Goal: Information Seeking & Learning: Learn about a topic

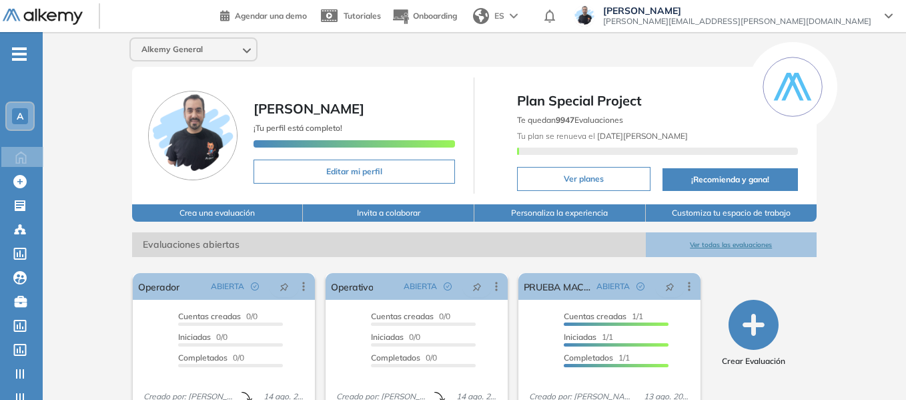
click at [23, 51] on span "-" at bounding box center [19, 52] width 15 height 11
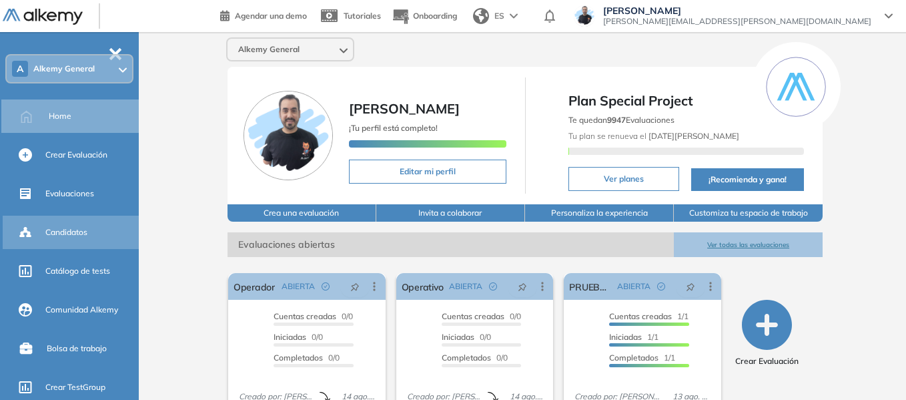
scroll to position [67, 0]
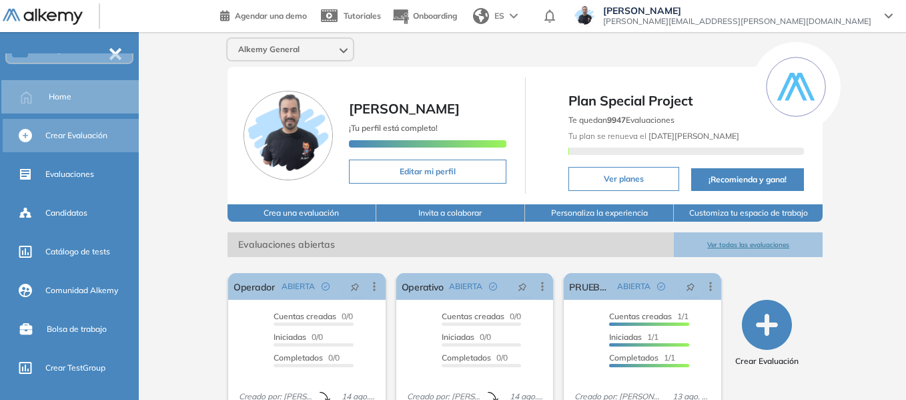
click at [85, 135] on span "Crear Evaluación" at bounding box center [76, 135] width 62 height 12
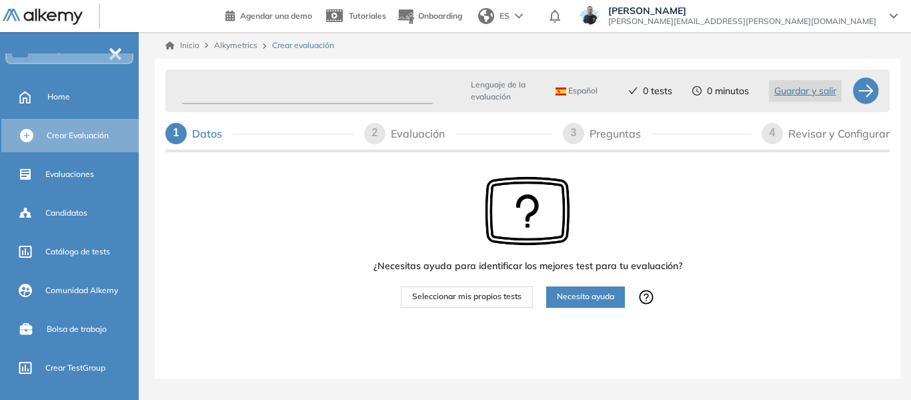
click at [236, 96] on input "text" at bounding box center [307, 91] width 252 height 26
type input "*"
type input "**********"
click at [492, 298] on span "Seleccionar mis propios tests" at bounding box center [466, 296] width 109 height 13
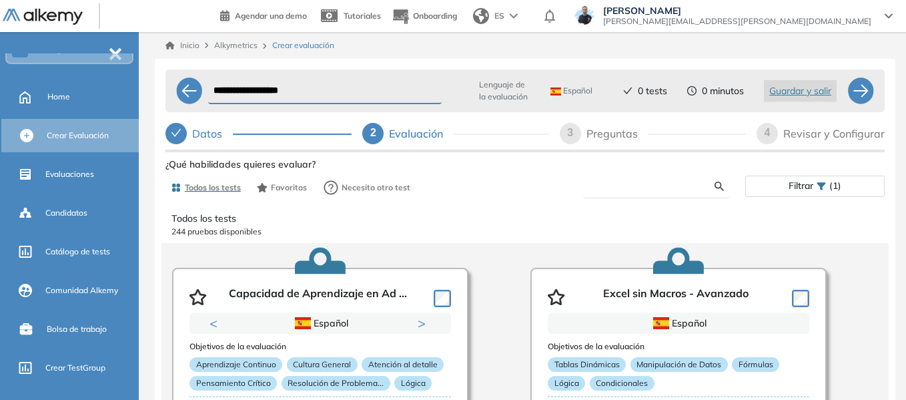
click at [628, 183] on input "text" at bounding box center [654, 186] width 121 height 12
type input "*"
type input "***"
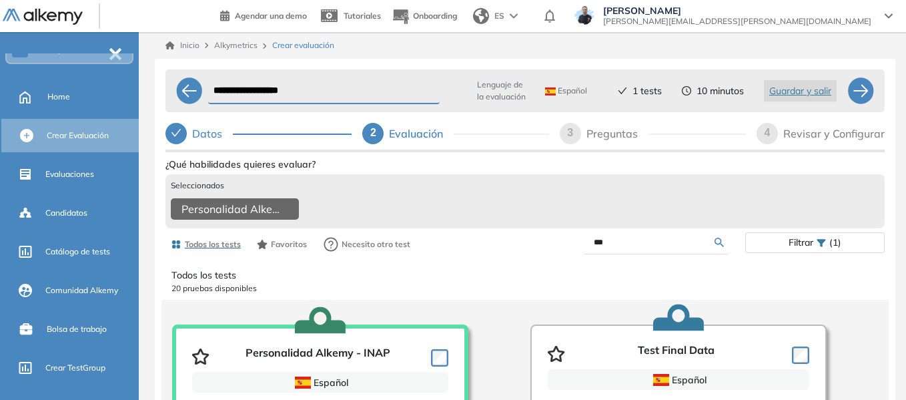
drag, startPoint x: 627, startPoint y: 250, endPoint x: 580, endPoint y: 262, distance: 48.9
click at [580, 254] on div "***" at bounding box center [635, 242] width 220 height 23
type input "****"
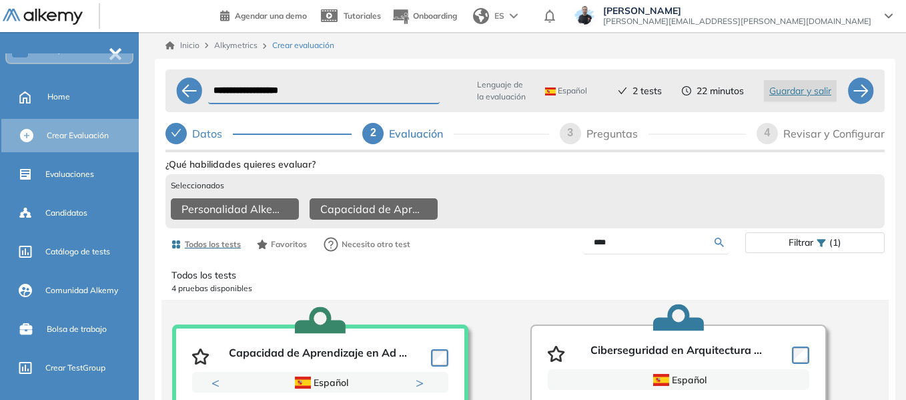
drag, startPoint x: 629, startPoint y: 255, endPoint x: 565, endPoint y: 250, distance: 63.6
click at [565, 250] on div "****" at bounding box center [635, 242] width 220 height 23
click at [609, 248] on input "text" at bounding box center [654, 242] width 121 height 12
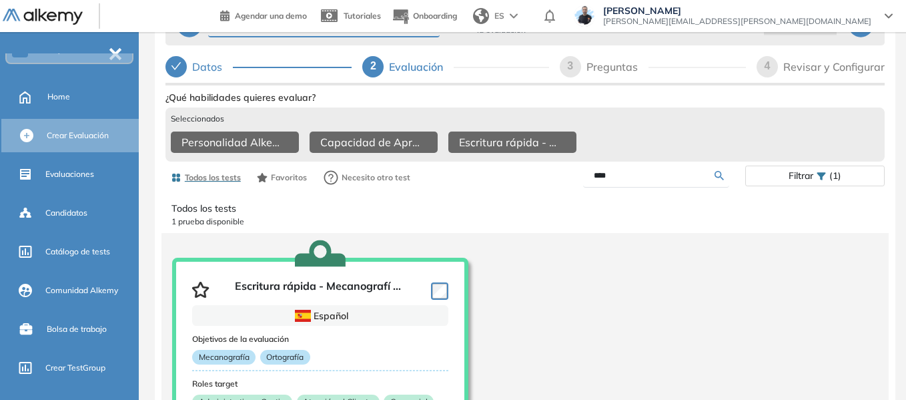
drag, startPoint x: 626, startPoint y: 185, endPoint x: 562, endPoint y: 186, distance: 63.4
click at [562, 186] on div "****" at bounding box center [635, 175] width 220 height 23
type input "***"
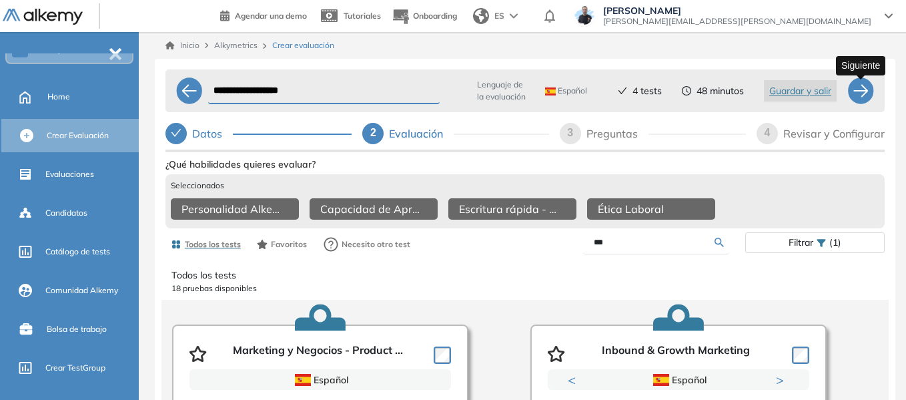
click at [859, 90] on div at bounding box center [860, 90] width 27 height 27
select select "*****"
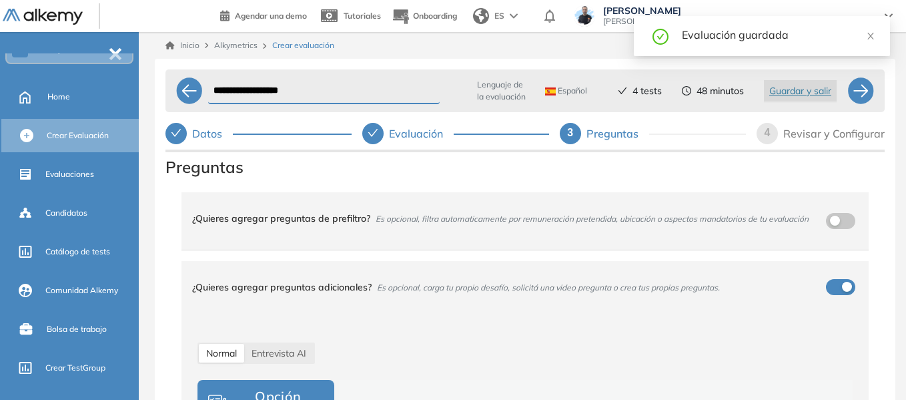
click at [152, 85] on div "**********" at bounding box center [525, 256] width 762 height 448
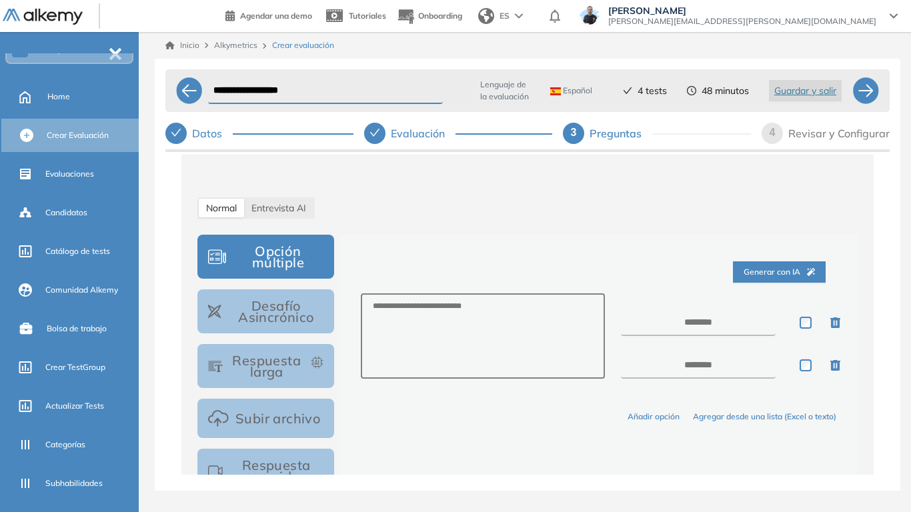
scroll to position [133, 0]
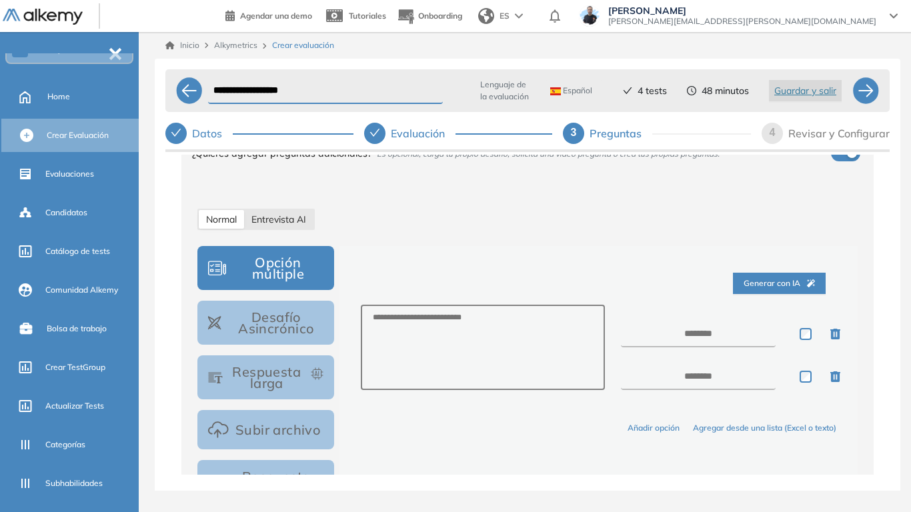
click at [303, 225] on span "Entrevista AI" at bounding box center [279, 220] width 55 height 12
select select "***"
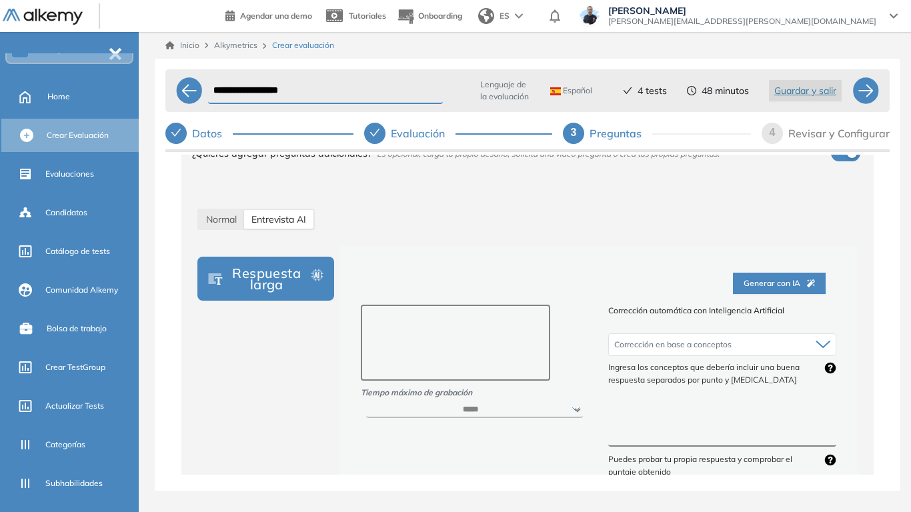
drag, startPoint x: 425, startPoint y: 326, endPoint x: 416, endPoint y: 332, distance: 10.6
click at [424, 325] on textarea at bounding box center [456, 343] width 190 height 76
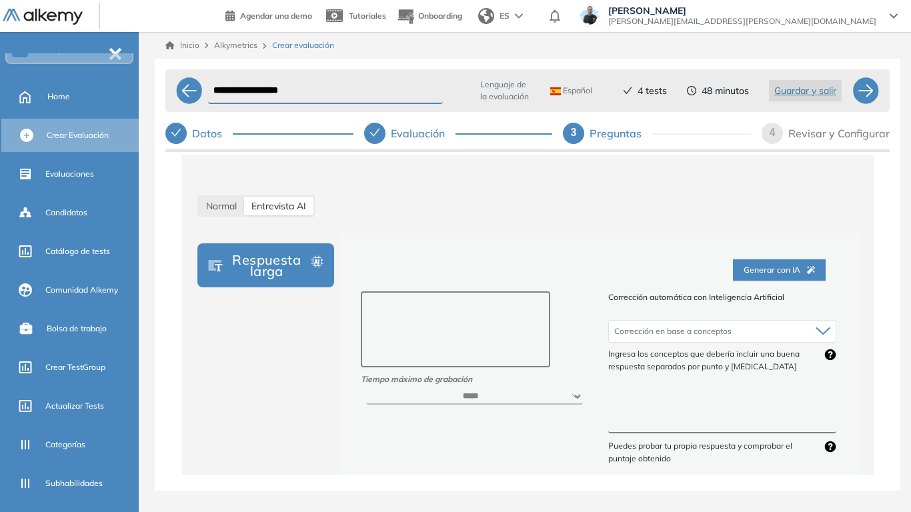
scroll to position [67, 0]
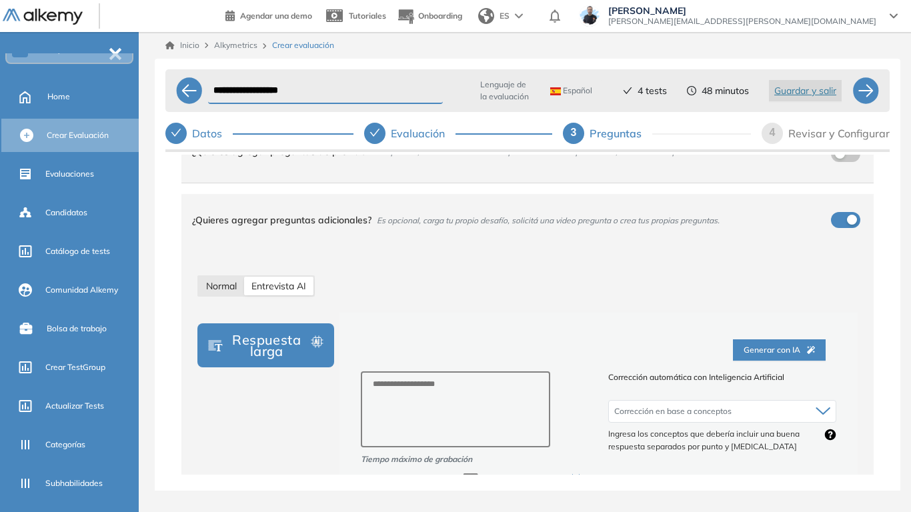
click at [220, 286] on span "Normal" at bounding box center [221, 286] width 31 height 12
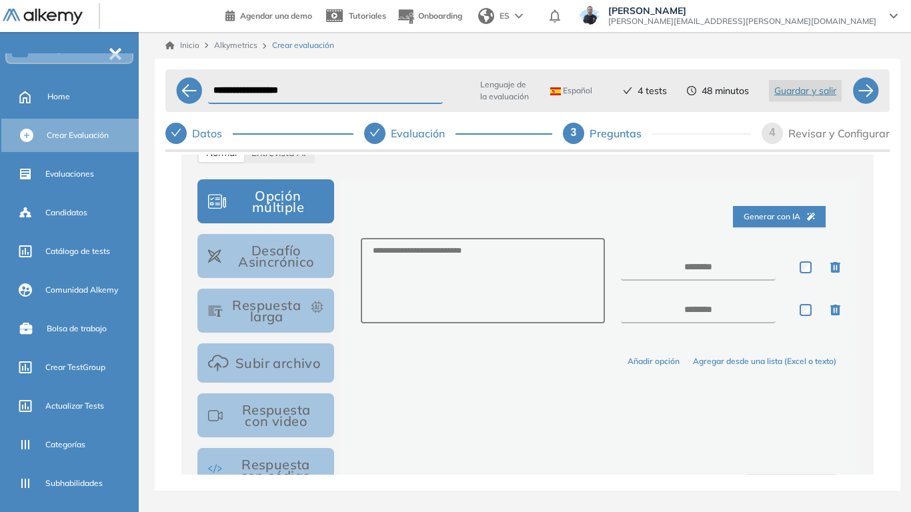
scroll to position [267, 0]
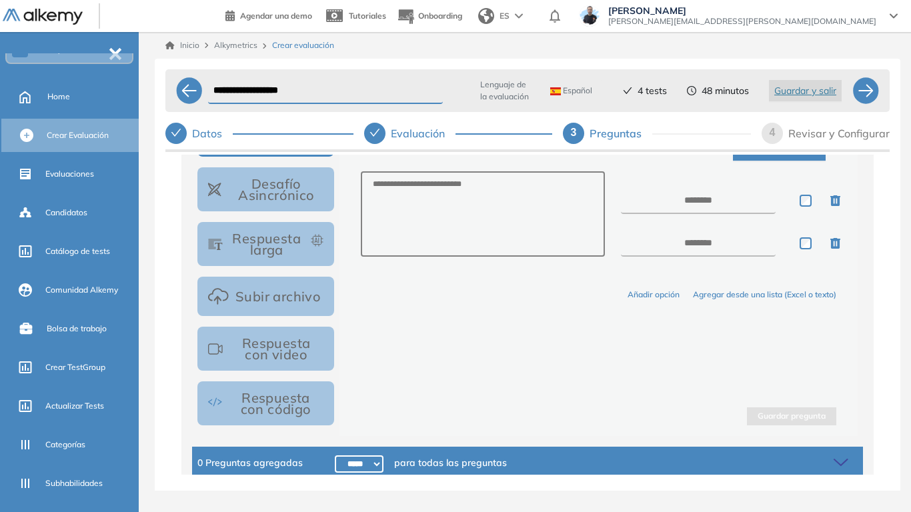
click at [304, 196] on button "Desafío Asincrónico" at bounding box center [266, 189] width 137 height 44
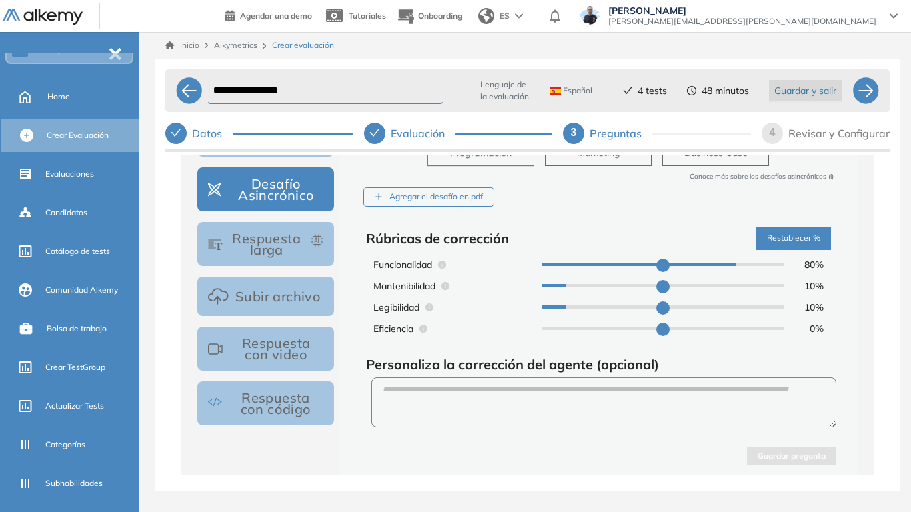
click at [286, 242] on button "Respuesta larga" at bounding box center [266, 244] width 137 height 44
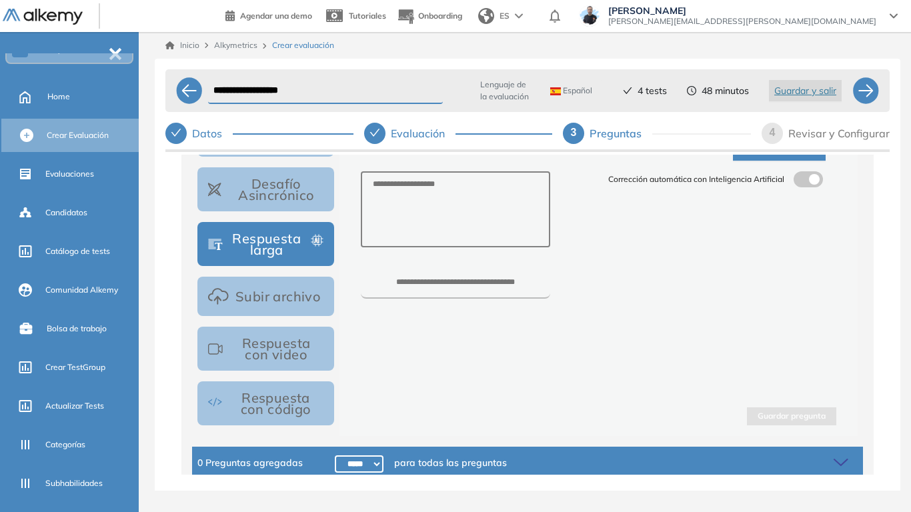
click at [261, 306] on button "Subir archivo" at bounding box center [266, 296] width 137 height 39
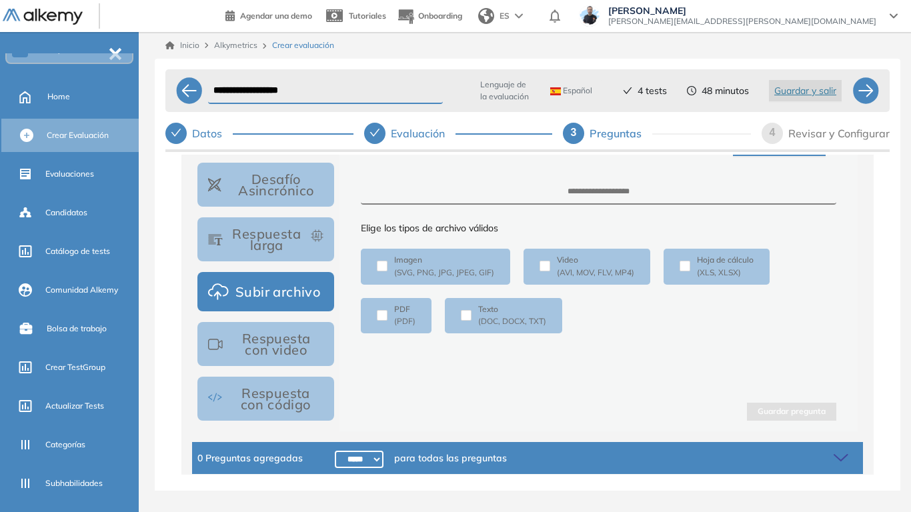
click at [274, 353] on button "Respuesta con video" at bounding box center [266, 344] width 137 height 44
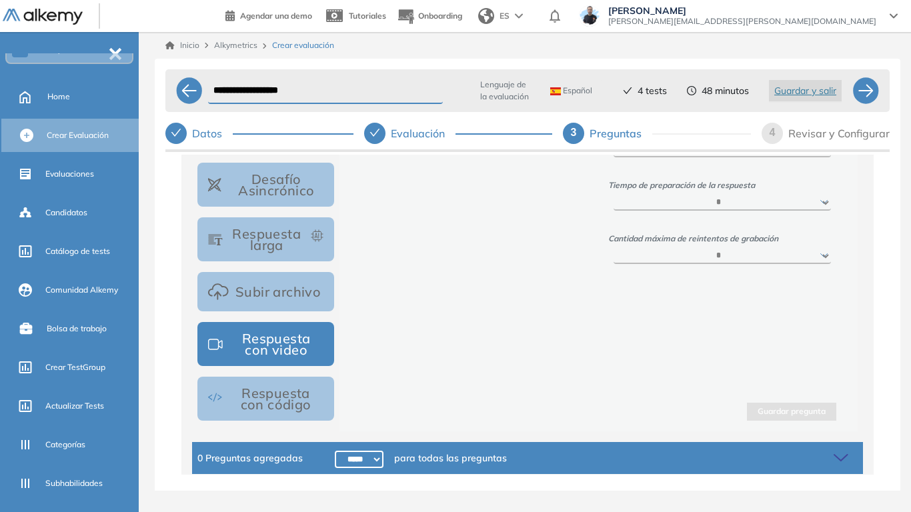
click at [276, 399] on button "Respuesta con código" at bounding box center [266, 399] width 137 height 44
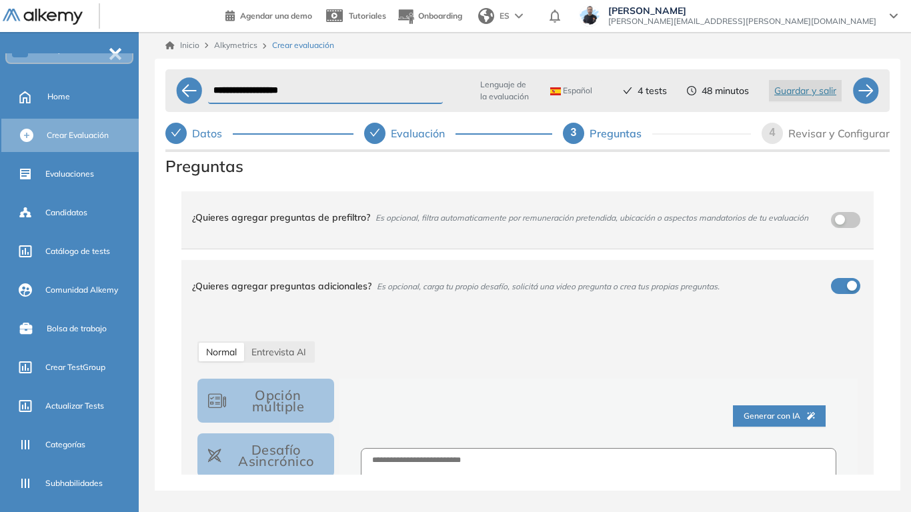
scroll to position [0, 0]
click at [863, 95] on div at bounding box center [866, 90] width 27 height 27
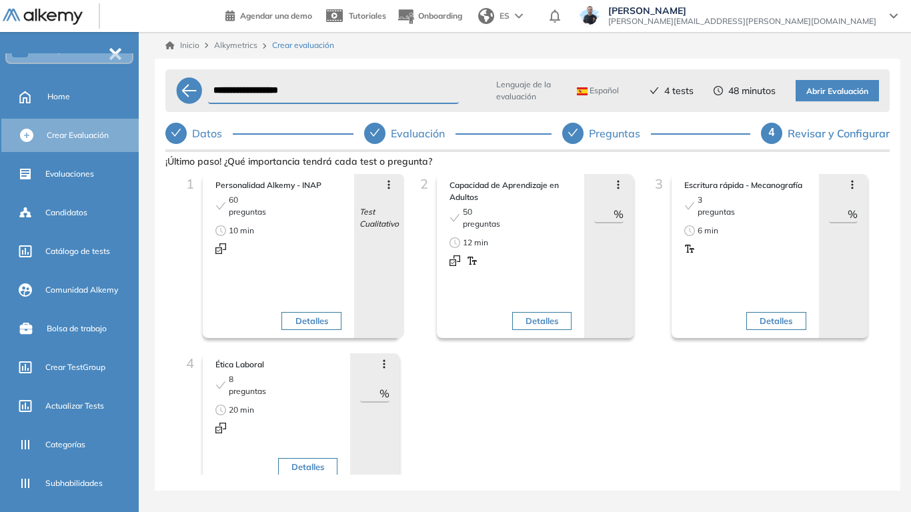
drag, startPoint x: 825, startPoint y: 214, endPoint x: 845, endPoint y: 216, distance: 20.8
click at [845, 216] on div "** %" at bounding box center [843, 214] width 29 height 17
type input "**"
drag, startPoint x: 595, startPoint y: 213, endPoint x: 615, endPoint y: 218, distance: 20.6
click at [615, 218] on div "** %" at bounding box center [609, 214] width 29 height 17
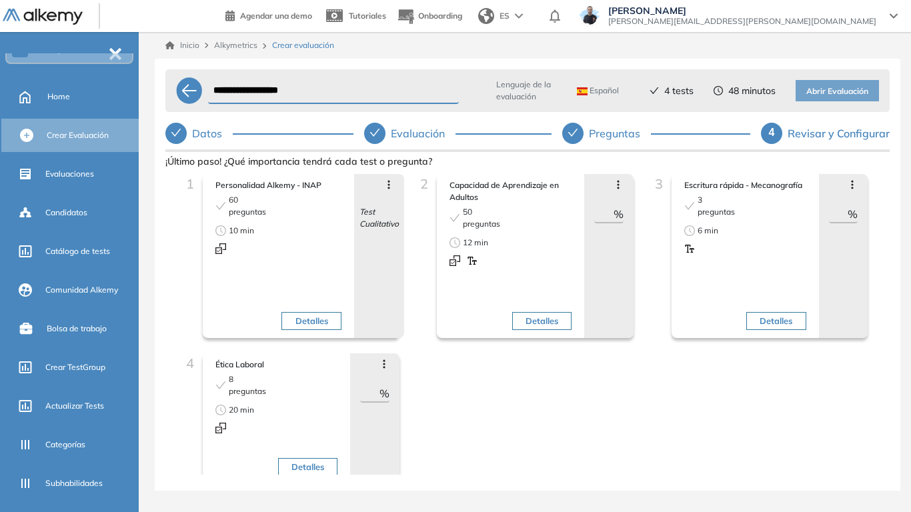
type input "**"
drag, startPoint x: 364, startPoint y: 396, endPoint x: 412, endPoint y: 394, distance: 48.8
click at [412, 394] on div "1 Personalidad Alkemy - INAP 60 preguntas 10 min Detalles Avanzar posición Retr…" at bounding box center [527, 335] width 703 height 323
type input "**"
drag, startPoint x: 596, startPoint y: 210, endPoint x: 618, endPoint y: 204, distance: 22.8
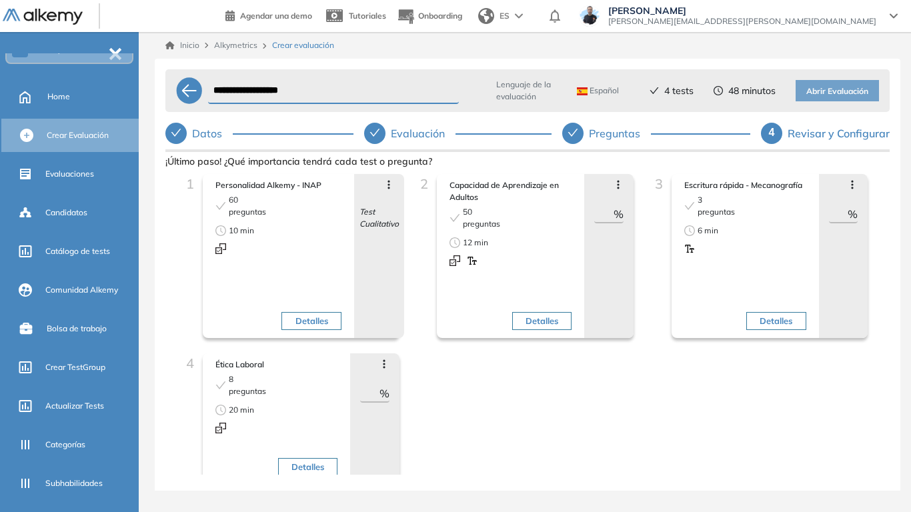
click at [618, 204] on div "Avanzar posición Retroceder posición [MEDICAL_DATA] preguntas Eliminar ** %" at bounding box center [609, 256] width 49 height 164
type input "**"
click at [831, 95] on span "Abrir Evaluación" at bounding box center [838, 91] width 62 height 13
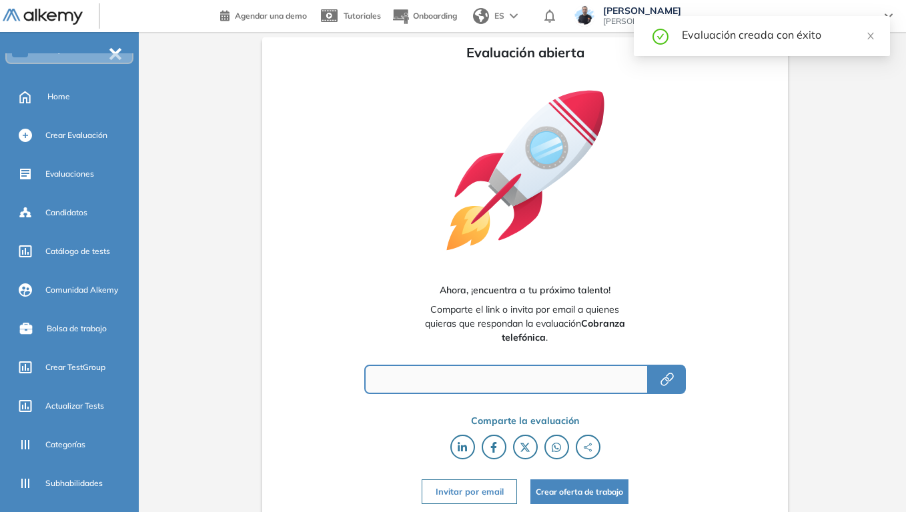
type input "**********"
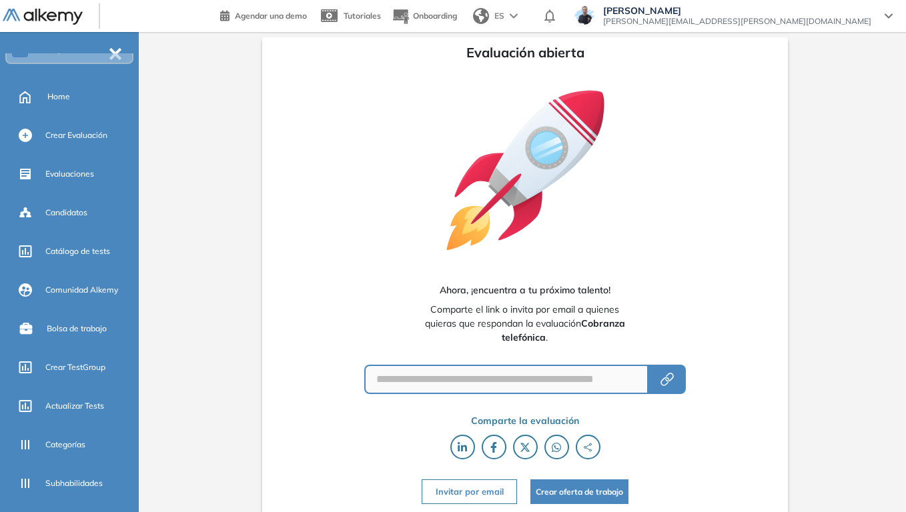
click at [452, 399] on button "Invitar por email" at bounding box center [469, 492] width 95 height 25
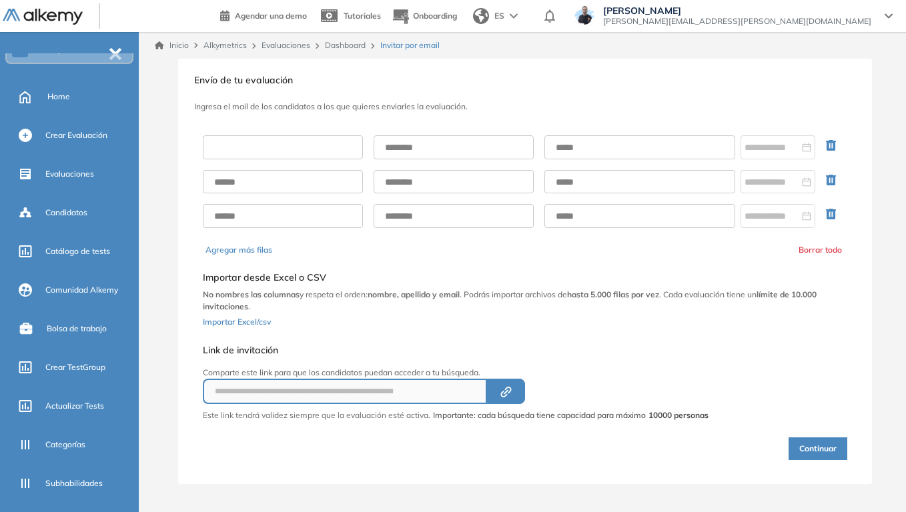
click at [296, 139] on input "text" at bounding box center [283, 147] width 160 height 24
type input "******"
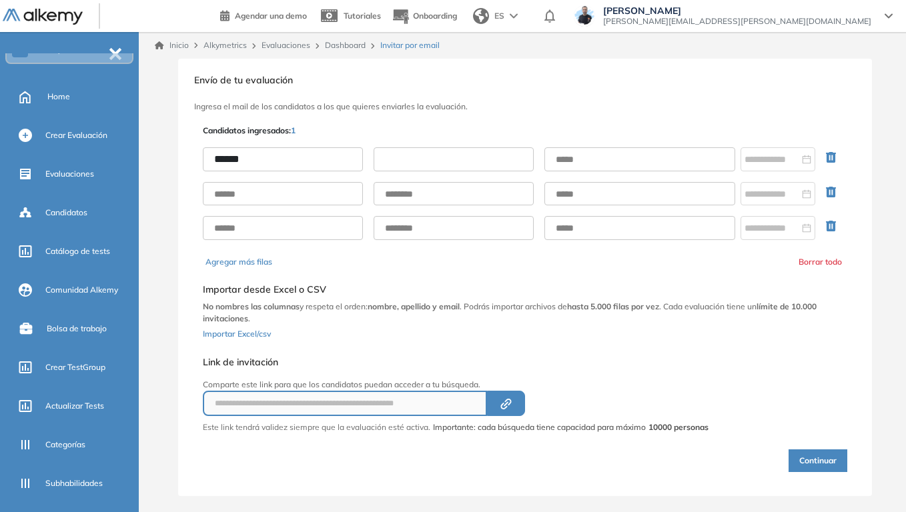
drag, startPoint x: 434, startPoint y: 160, endPoint x: 443, endPoint y: 167, distance: 11.5
click at [434, 160] on input "text" at bounding box center [454, 159] width 160 height 24
type input "*****"
drag, startPoint x: 596, startPoint y: 167, endPoint x: 604, endPoint y: 173, distance: 10.0
click at [596, 167] on input "text" at bounding box center [639, 159] width 191 height 24
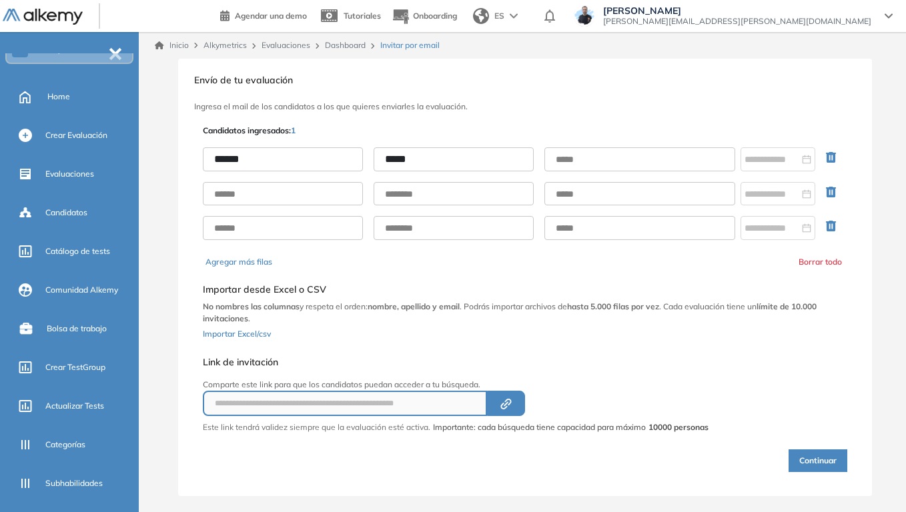
click at [819, 399] on button "Continuar" at bounding box center [818, 461] width 59 height 23
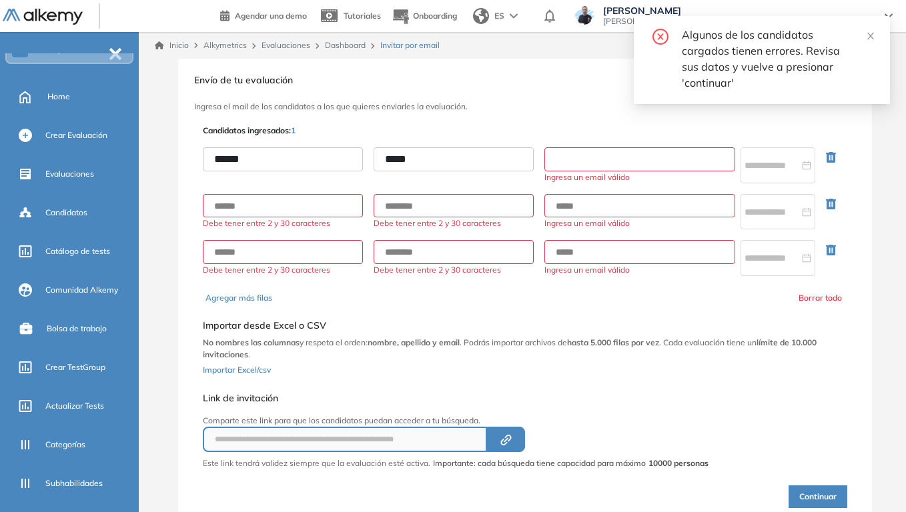
click at [585, 150] on input "text" at bounding box center [639, 159] width 191 height 24
type input "**********"
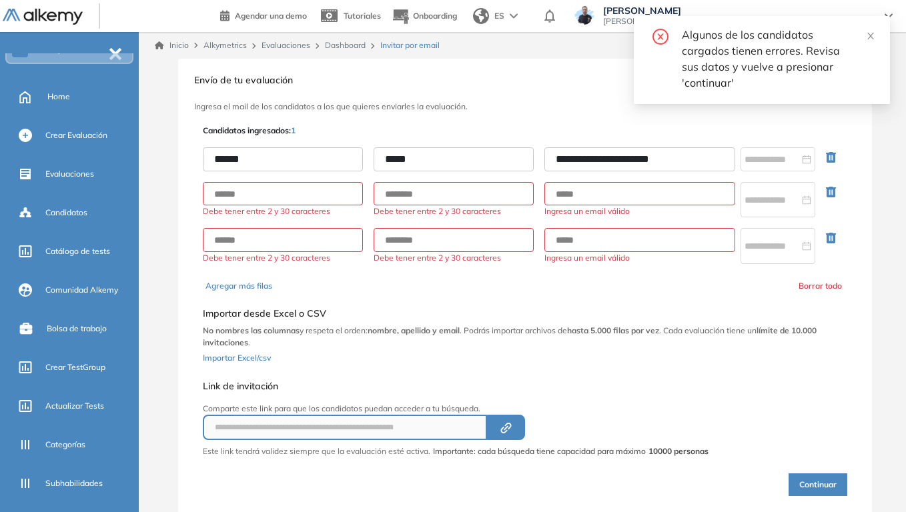
click at [806, 399] on button "Continuar" at bounding box center [818, 485] width 59 height 23
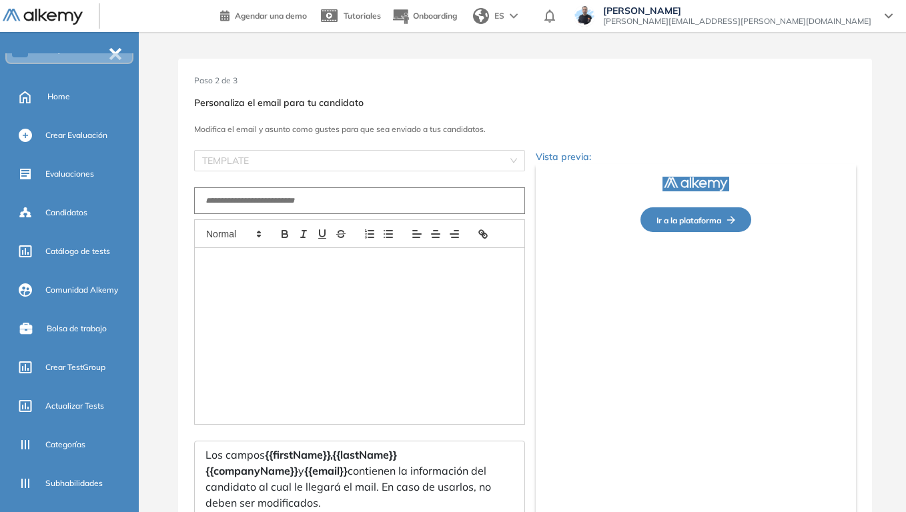
type input "**********"
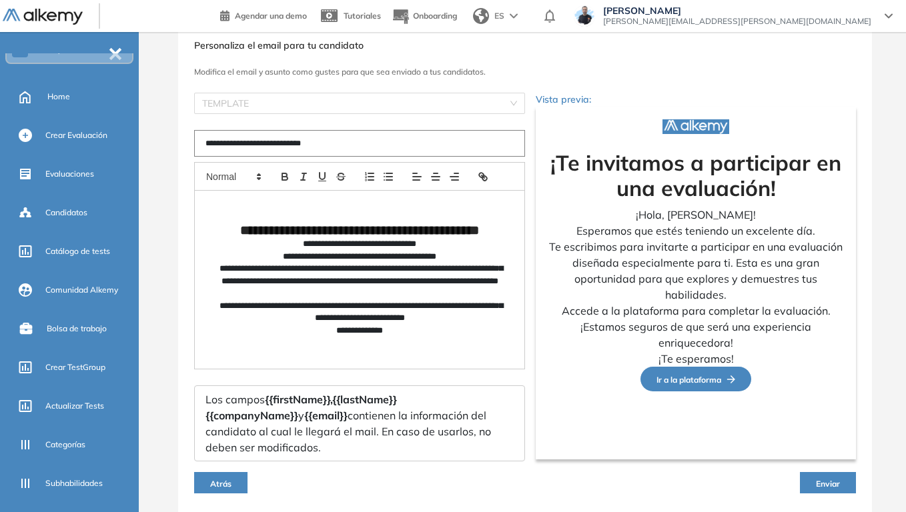
scroll to position [34, 0]
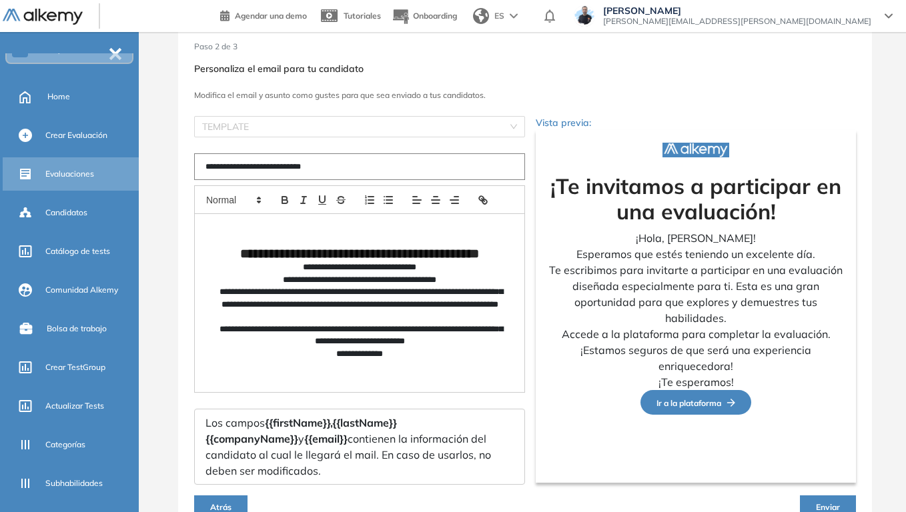
click at [63, 179] on span "Evaluaciones" at bounding box center [69, 174] width 49 height 12
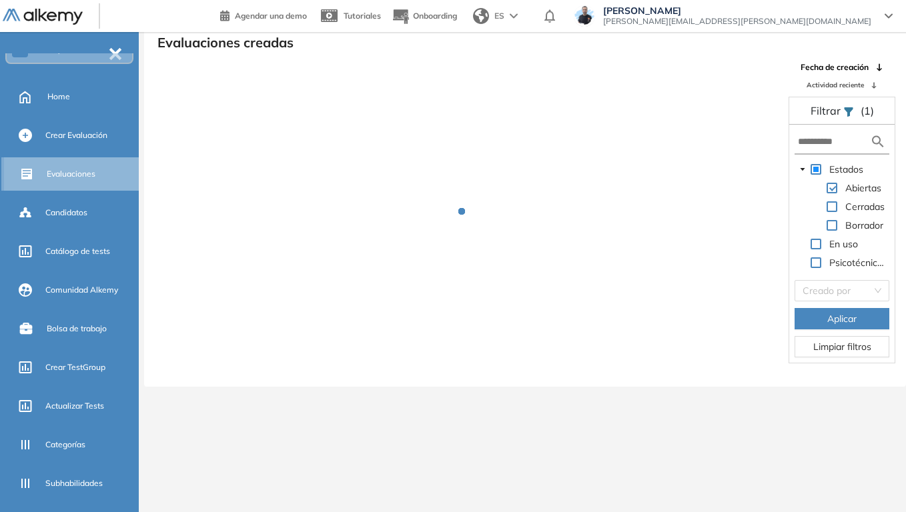
scroll to position [32, 0]
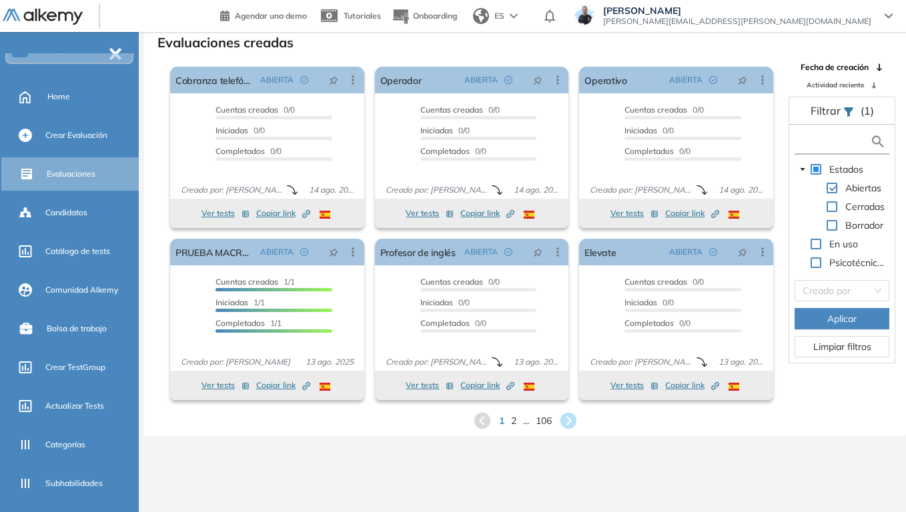
click at [837, 137] on input "text" at bounding box center [834, 142] width 72 height 14
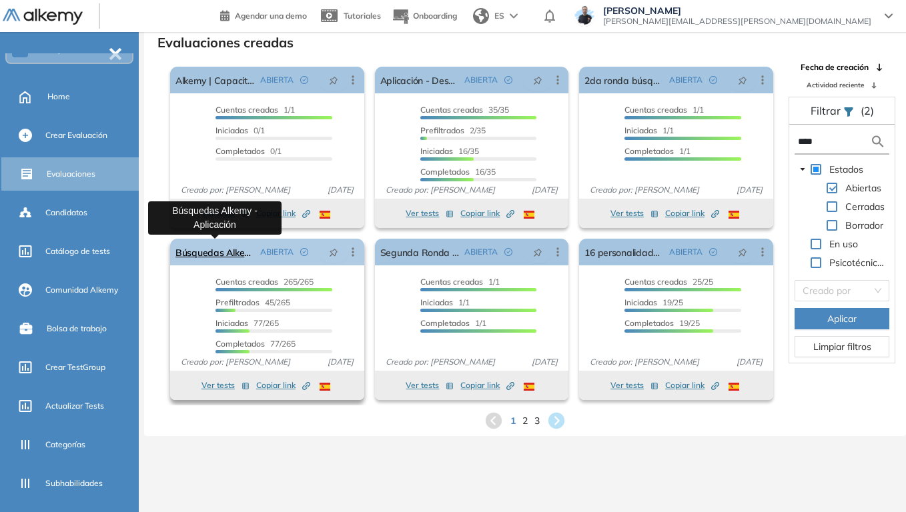
type input "****"
click at [228, 254] on link "Búsquedas Alkemy - Aplicación" at bounding box center [214, 252] width 79 height 27
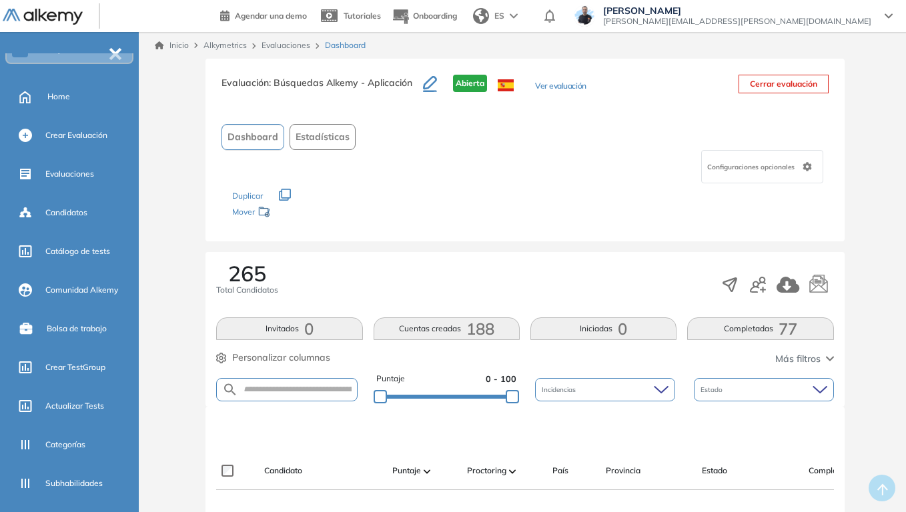
click at [322, 141] on span "Estadísticas" at bounding box center [323, 137] width 54 height 14
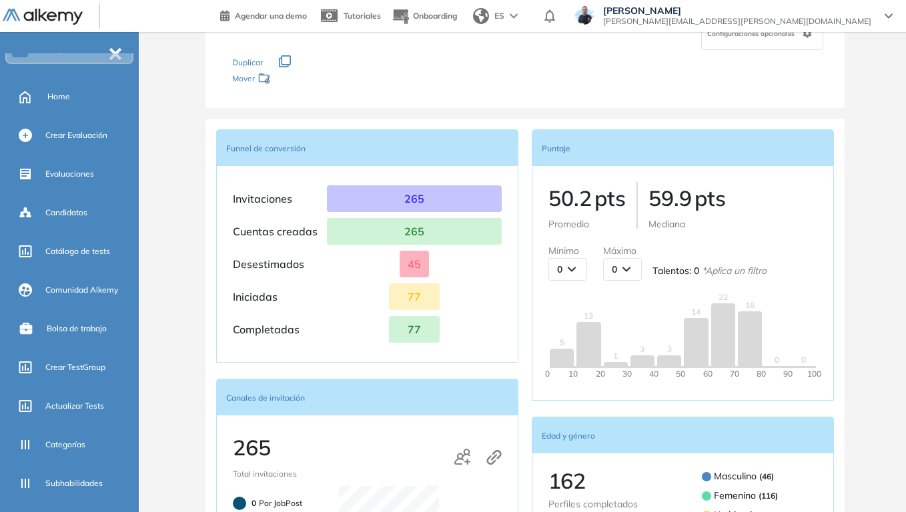
scroll to position [67, 0]
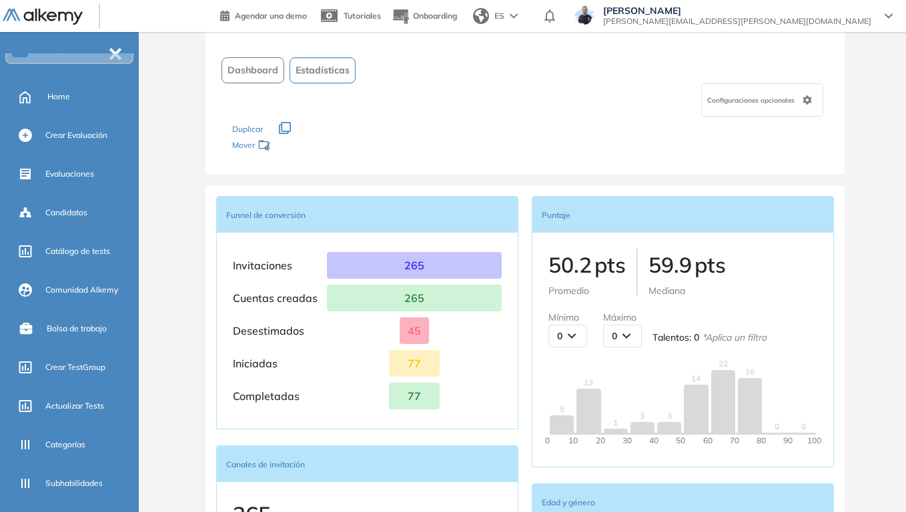
click at [261, 79] on button "Dashboard" at bounding box center [253, 70] width 63 height 26
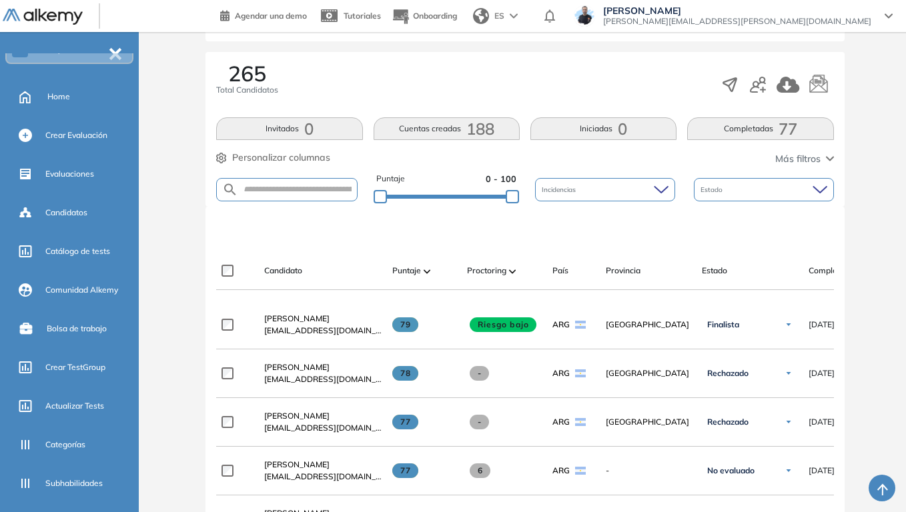
scroll to position [133, 0]
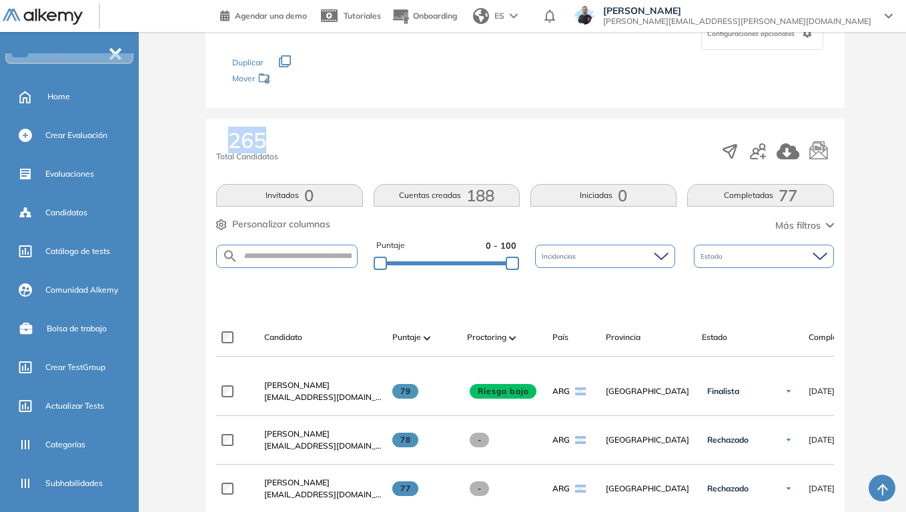
drag, startPoint x: 231, startPoint y: 137, endPoint x: 266, endPoint y: 138, distance: 35.4
click at [266, 138] on span "265" at bounding box center [247, 139] width 38 height 21
click at [209, 145] on div "265 Total Candidatos Invitados 0 Cuentas creadas 188 Iniciadas 0 Completadas 77…" at bounding box center [525, 196] width 639 height 155
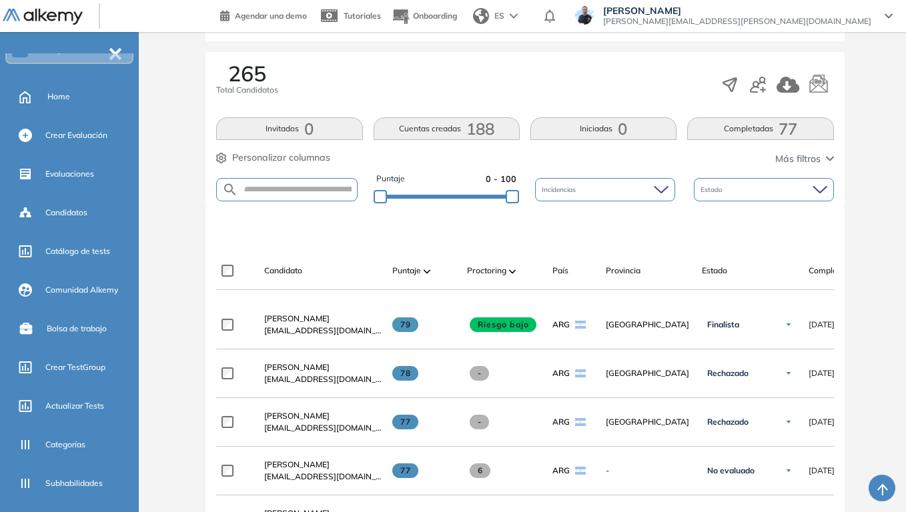
scroll to position [267, 0]
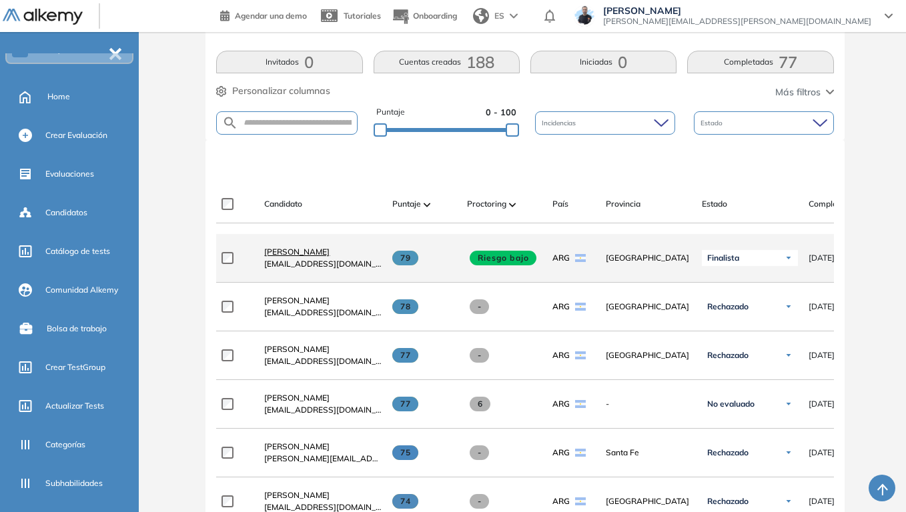
click at [282, 257] on span "[PERSON_NAME]" at bounding box center [296, 252] width 65 height 10
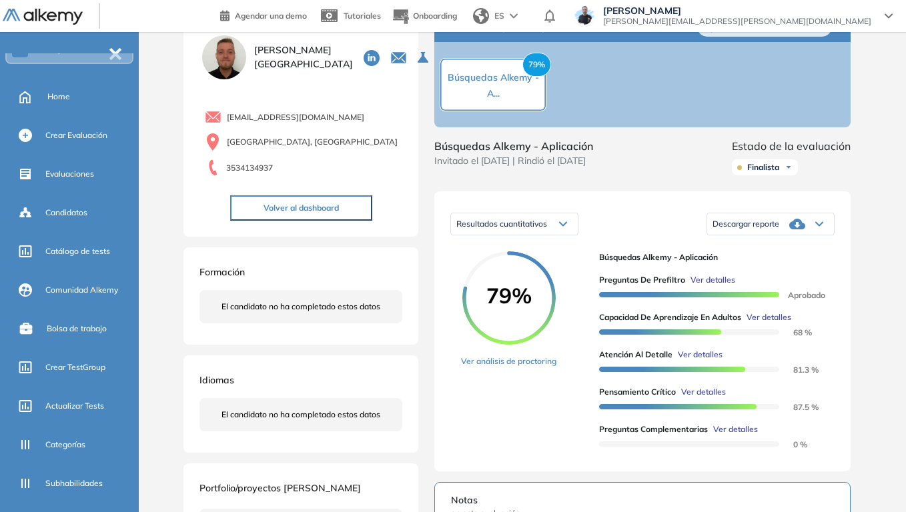
scroll to position [67, 0]
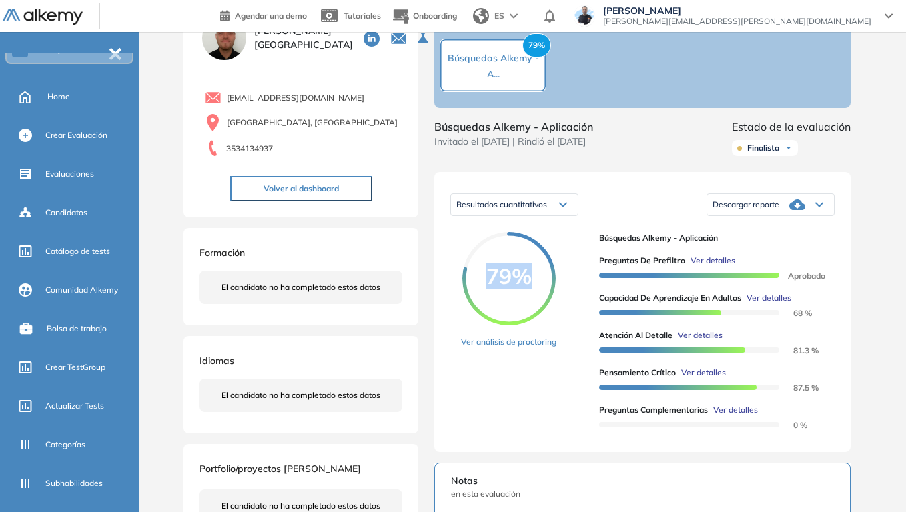
drag, startPoint x: 489, startPoint y: 286, endPoint x: 525, endPoint y: 287, distance: 36.0
click at [525, 287] on span "79%" at bounding box center [508, 276] width 93 height 21
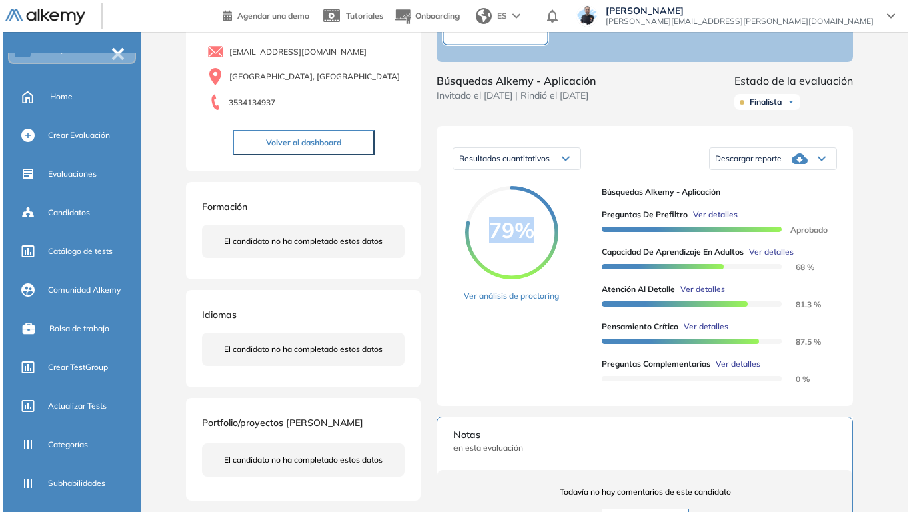
scroll to position [133, 0]
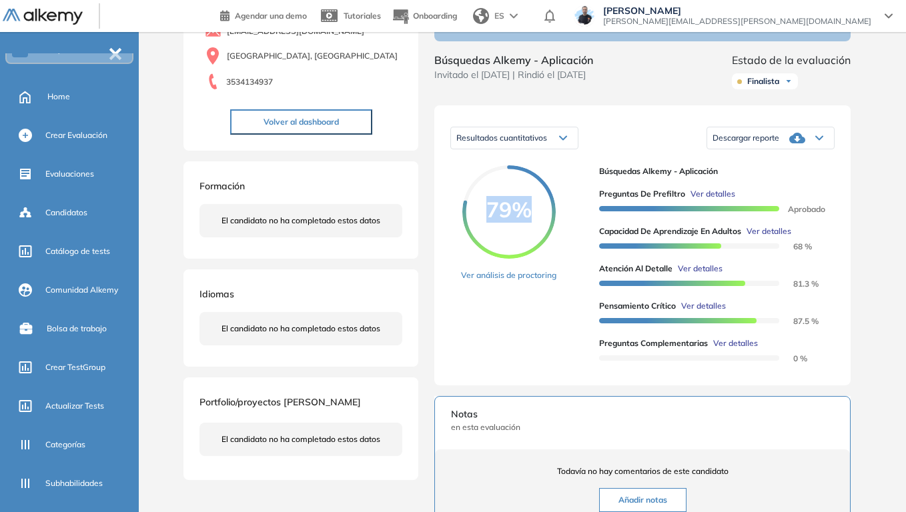
click at [779, 238] on span "Ver detalles" at bounding box center [769, 232] width 45 height 12
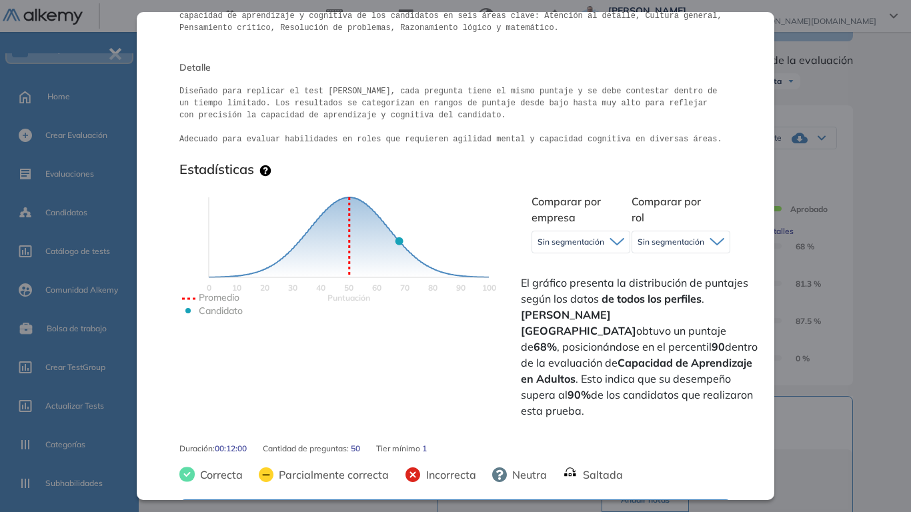
scroll to position [200, 0]
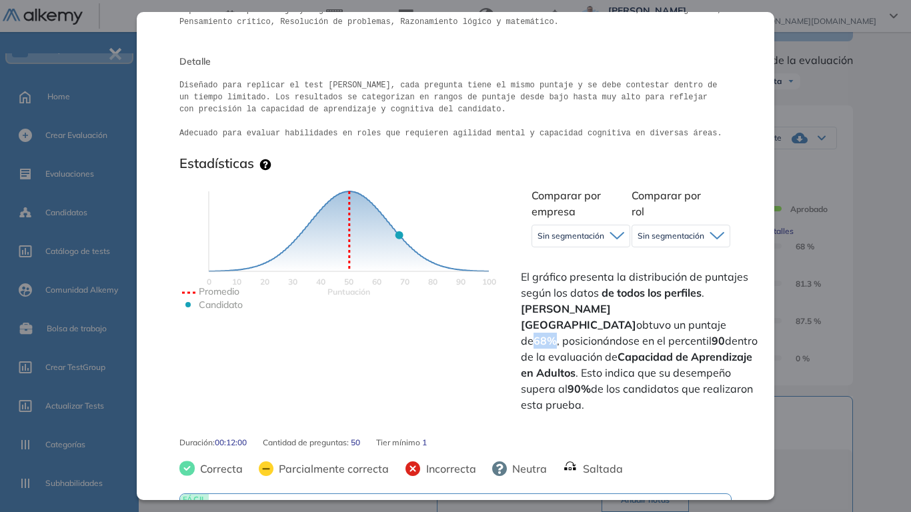
drag, startPoint x: 663, startPoint y: 310, endPoint x: 683, endPoint y: 313, distance: 19.5
click at [557, 334] on strong "68%" at bounding box center [545, 340] width 23 height 13
drag, startPoint x: 673, startPoint y: 328, endPoint x: 682, endPoint y: 327, distance: 8.7
click at [712, 334] on strong "90" at bounding box center [718, 340] width 13 height 13
click at [666, 378] on span "El gráfico presenta la distribución de puntajes según los datos de todos los pe…" at bounding box center [641, 341] width 240 height 144
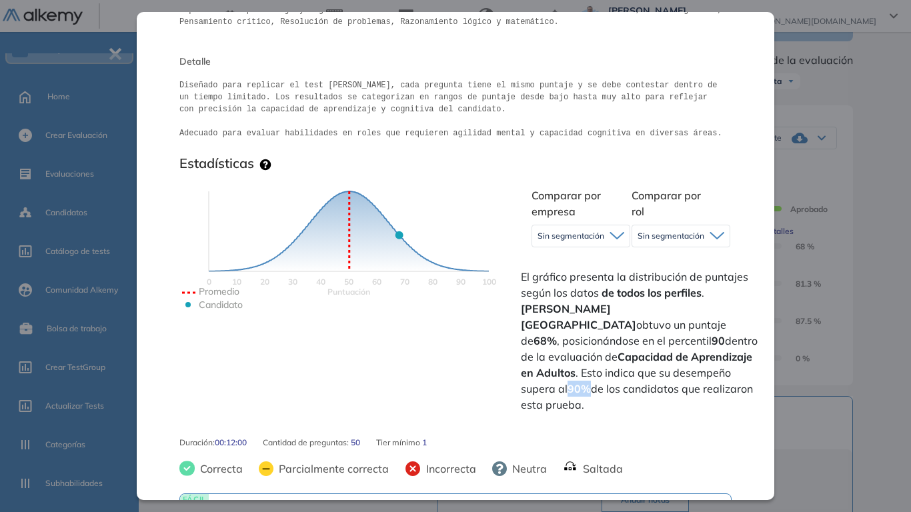
drag, startPoint x: 531, startPoint y: 376, endPoint x: 552, endPoint y: 376, distance: 21.4
click at [552, 376] on span "El gráfico presenta la distribución de puntajes según los datos de todos los pe…" at bounding box center [641, 341] width 240 height 144
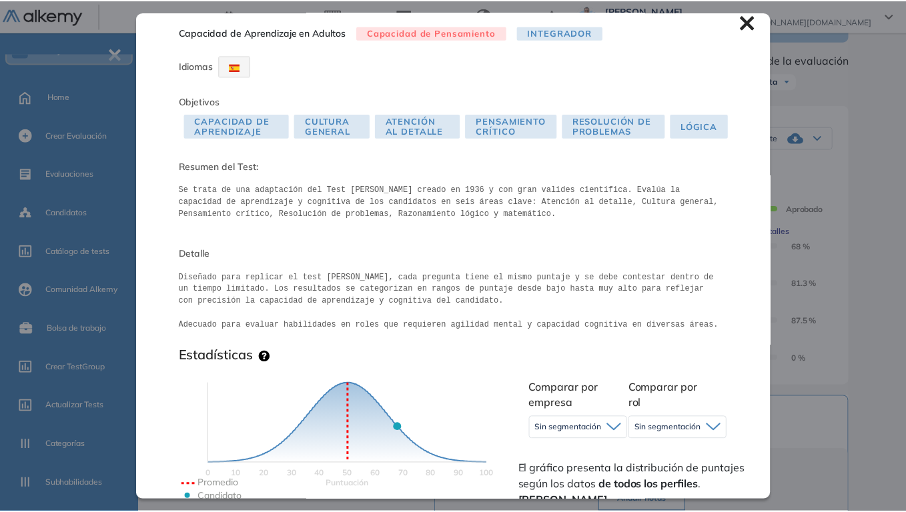
scroll to position [0, 0]
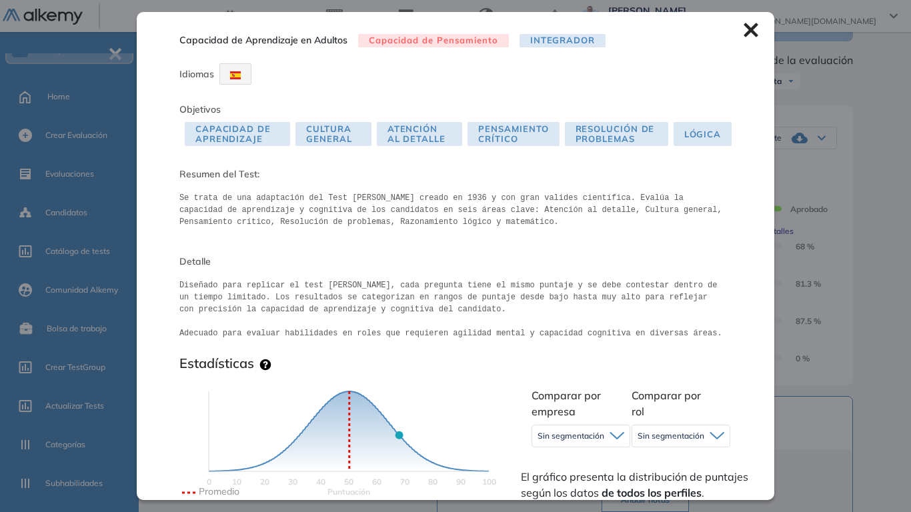
click at [744, 31] on icon at bounding box center [751, 30] width 14 height 14
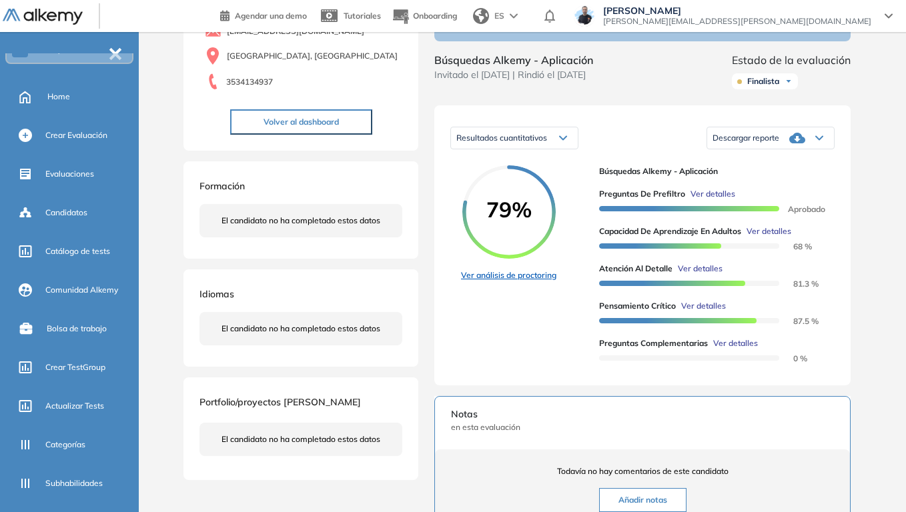
click at [544, 282] on link "Ver análisis de proctoring" at bounding box center [508, 276] width 95 height 12
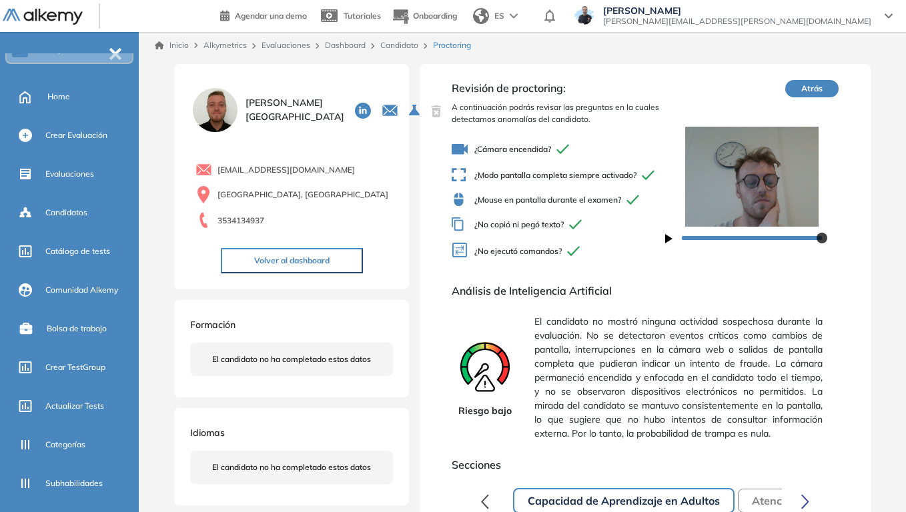
click at [400, 49] on link "Candidato" at bounding box center [399, 45] width 38 height 10
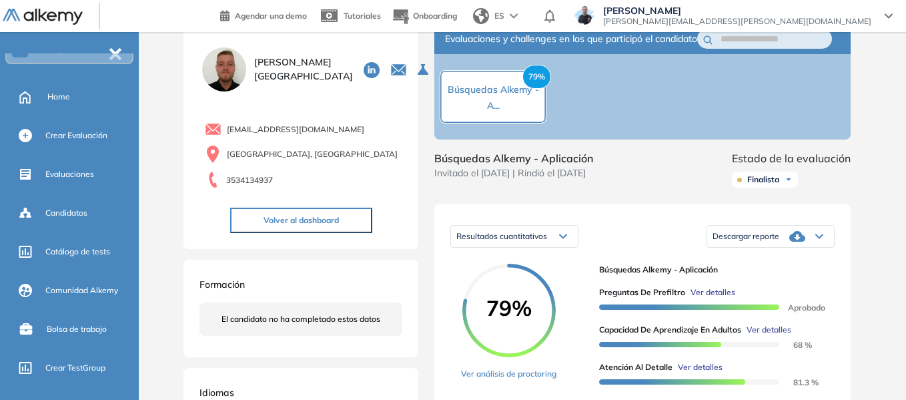
scroll to position [67, 0]
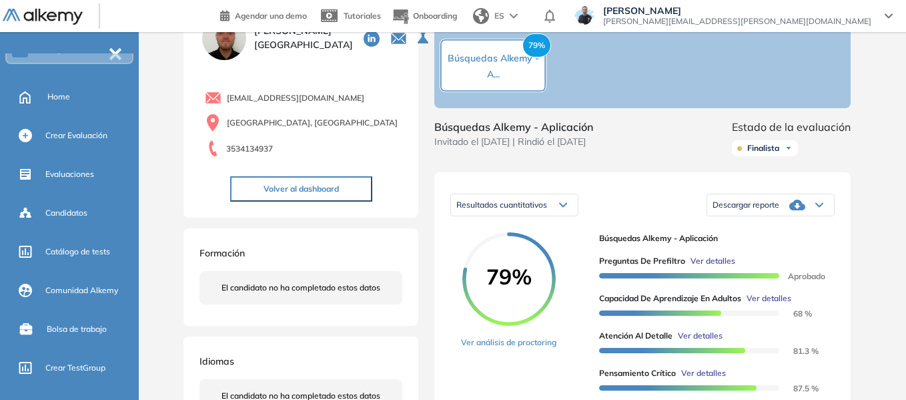
click at [745, 210] on span "Descargar reporte" at bounding box center [746, 205] width 67 height 11
click at [791, 252] on li "Descargar informe resumido" at bounding box center [762, 244] width 99 height 13
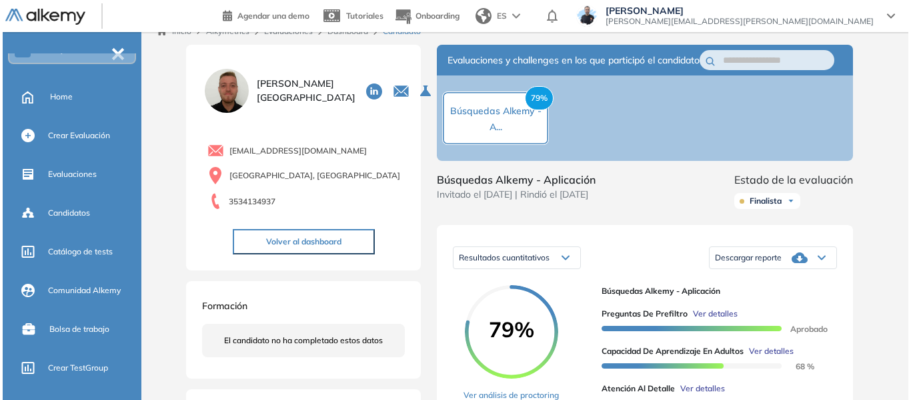
scroll to position [0, 0]
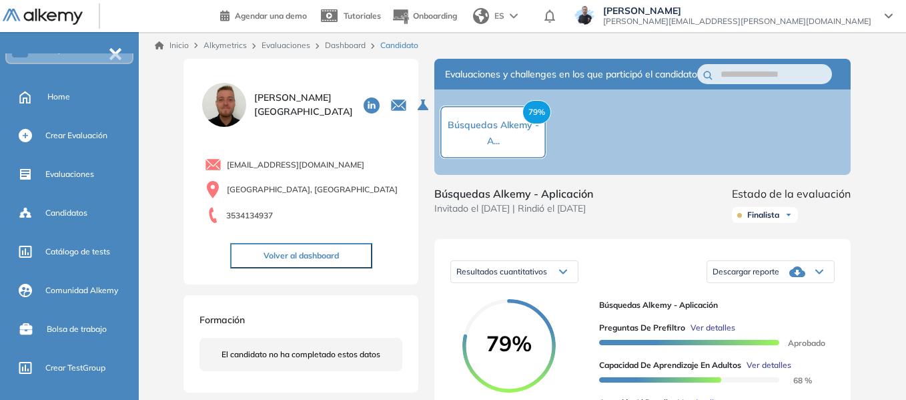
click at [348, 45] on link "Dashboard" at bounding box center [345, 45] width 41 height 10
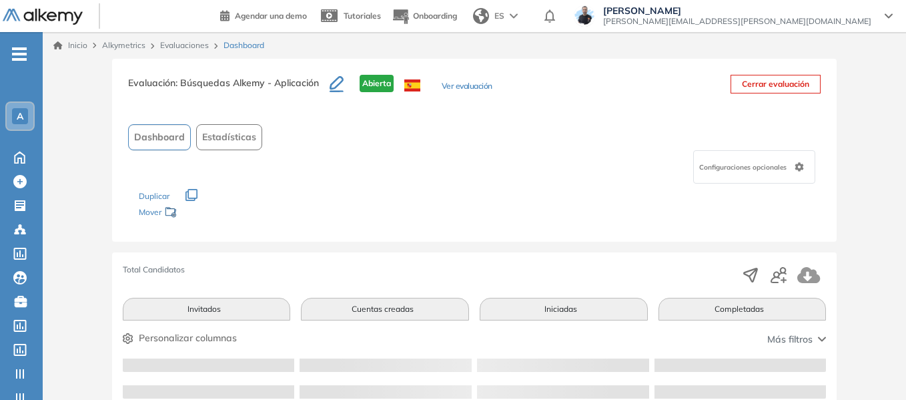
click at [19, 58] on span "-" at bounding box center [19, 52] width 15 height 11
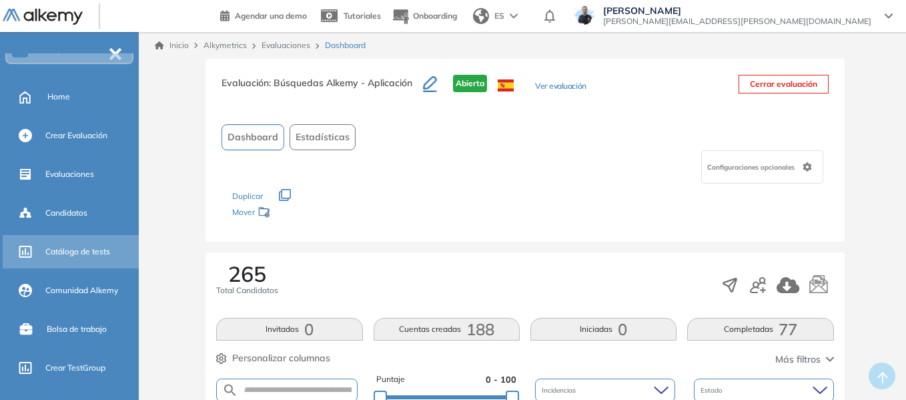
scroll to position [133, 0]
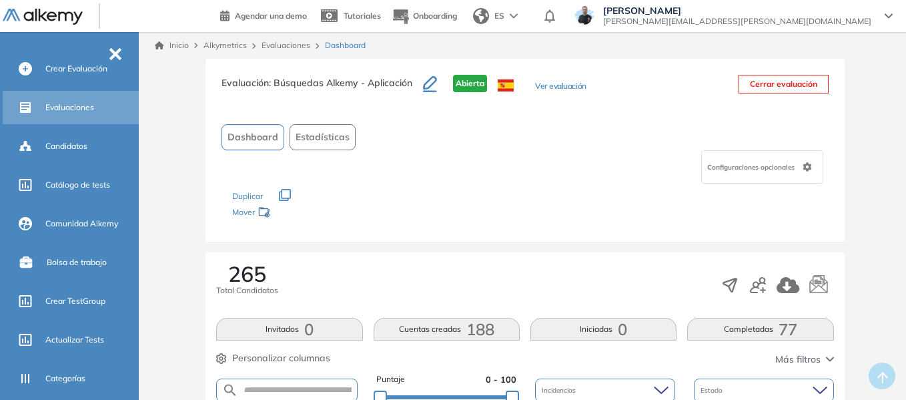
click at [86, 107] on span "Evaluaciones" at bounding box center [69, 107] width 49 height 12
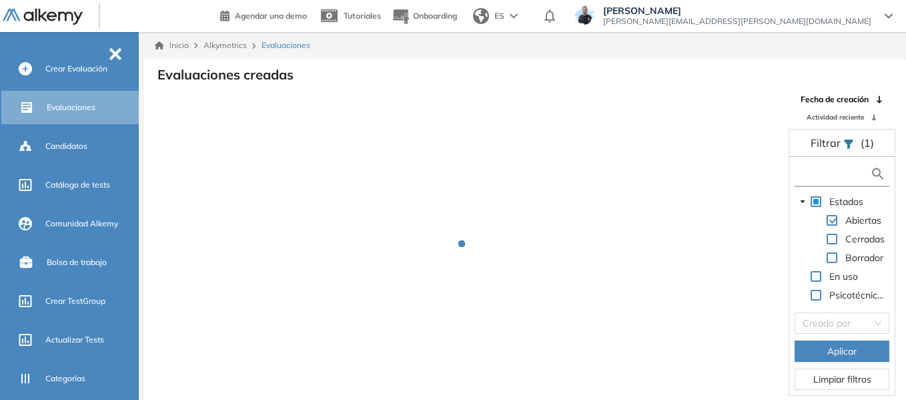
click at [836, 177] on input "text" at bounding box center [834, 174] width 72 height 14
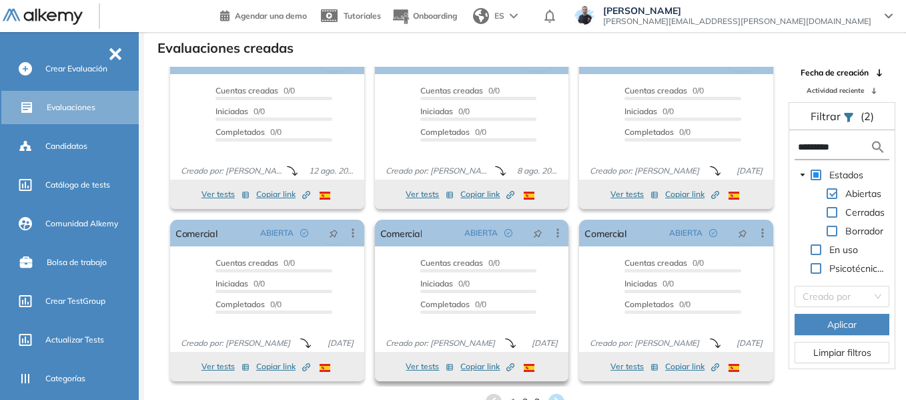
scroll to position [32, 0]
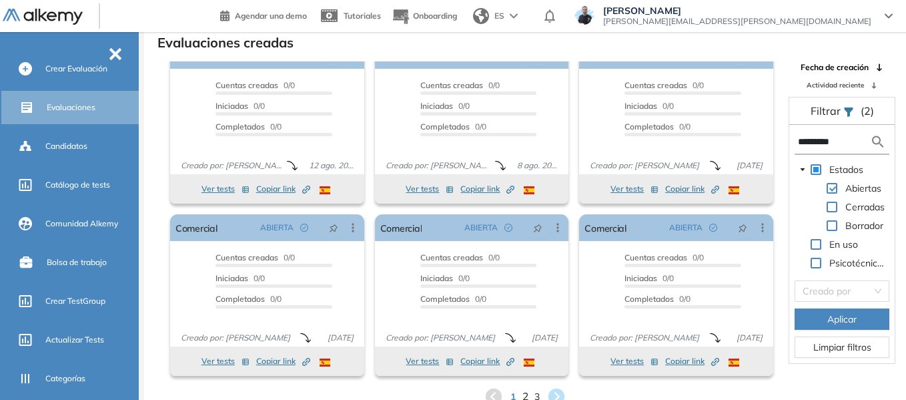
type input "*********"
click at [526, 394] on span "2" at bounding box center [525, 396] width 6 height 15
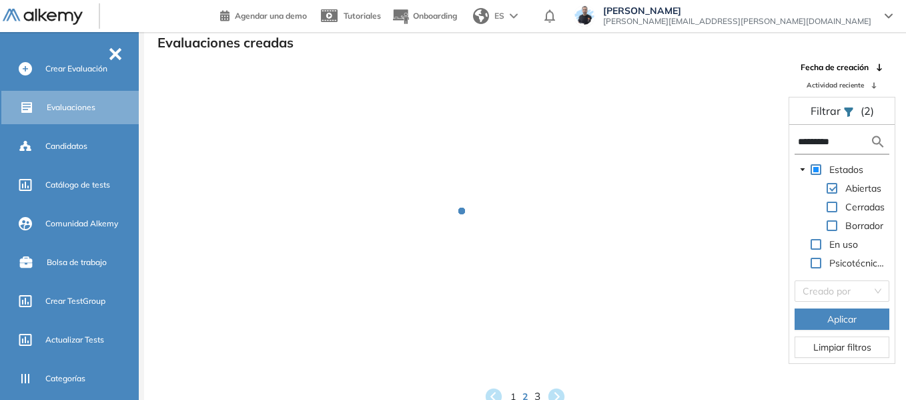
scroll to position [1, 0]
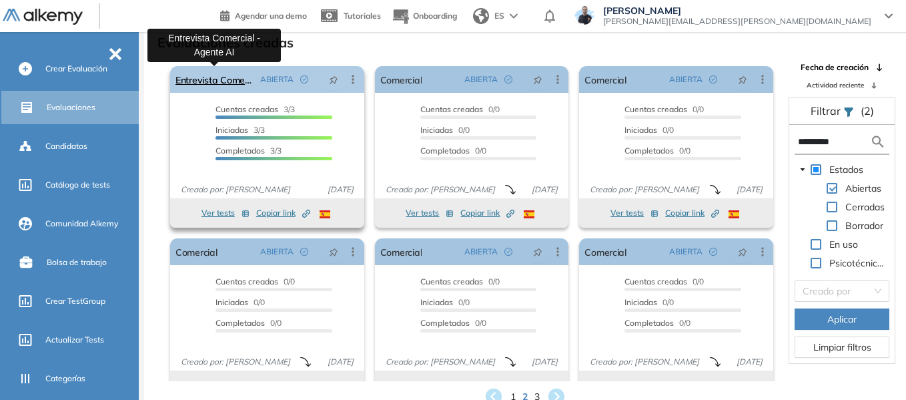
click at [217, 83] on link "Entrevista Comercial - Agente AI" at bounding box center [214, 79] width 79 height 27
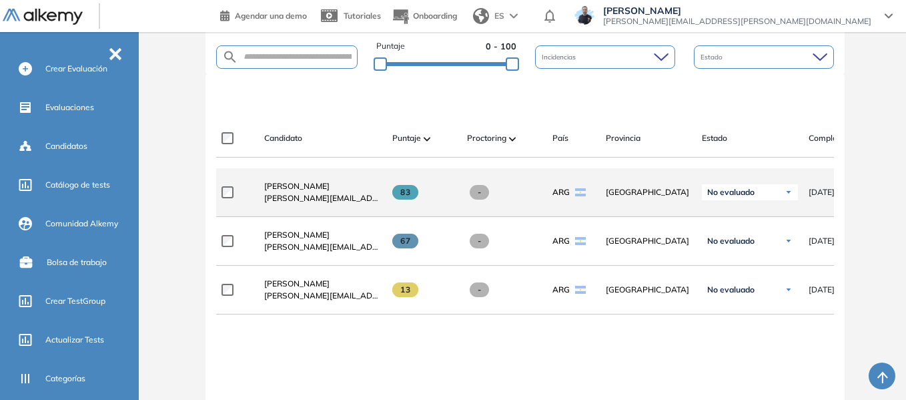
scroll to position [334, 0]
click at [287, 190] on span "[PERSON_NAME]" at bounding box center [296, 185] width 65 height 10
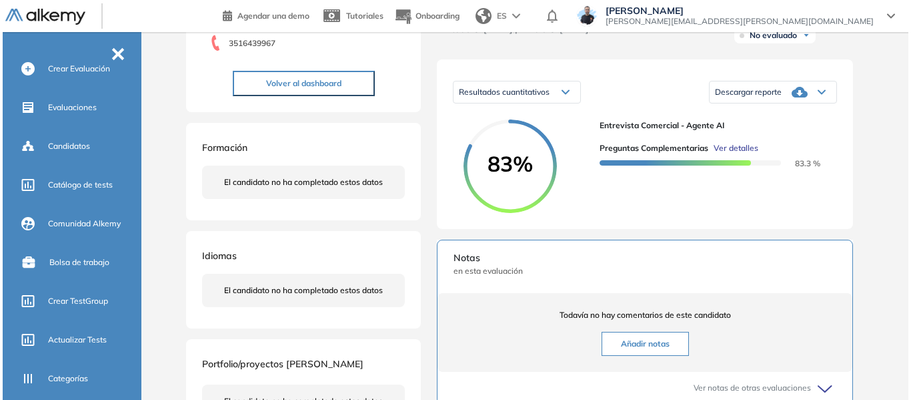
scroll to position [200, 0]
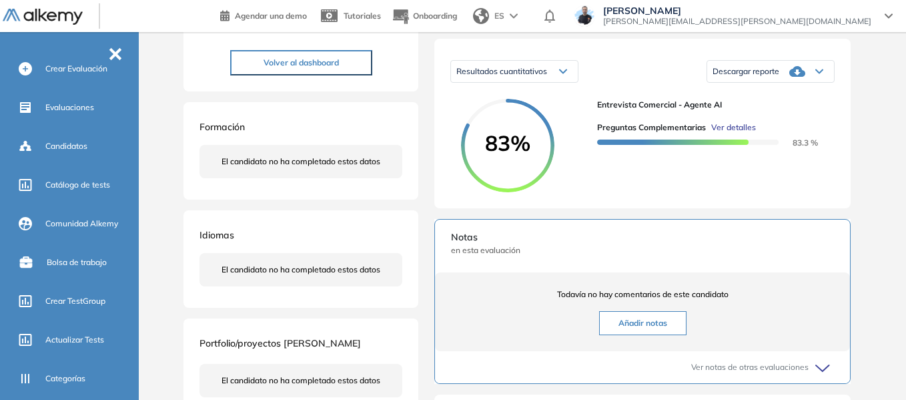
click at [717, 133] on span "Ver detalles" at bounding box center [733, 127] width 45 height 12
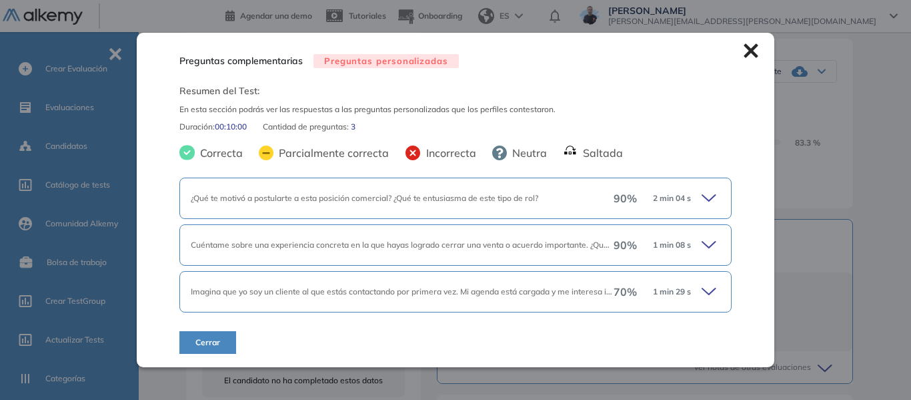
click at [708, 196] on icon at bounding box center [711, 198] width 19 height 19
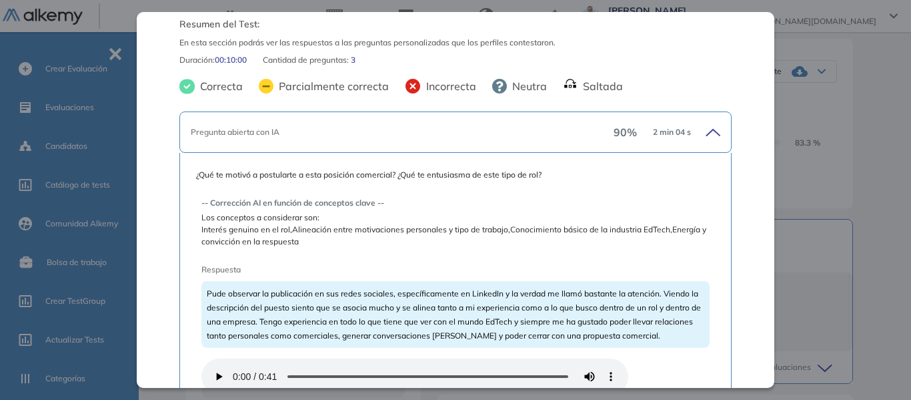
scroll to position [67, 0]
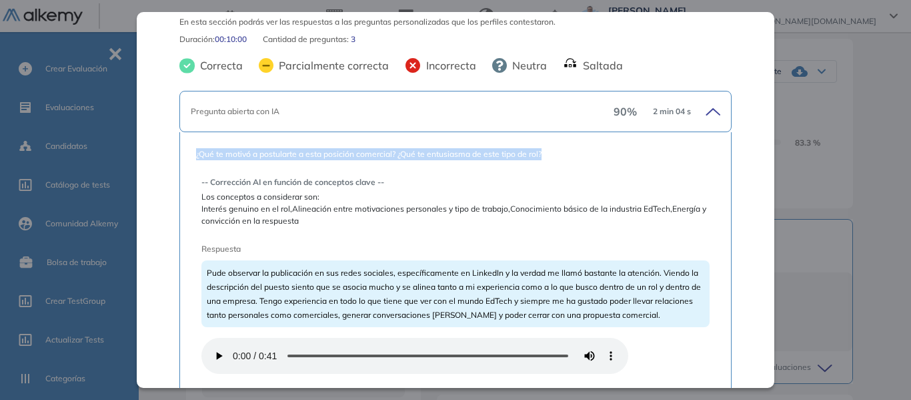
drag, startPoint x: 196, startPoint y: 159, endPoint x: 551, endPoint y: 146, distance: 355.2
click at [551, 146] on div "¿Qué te motivó a postularte a esta posición comercial? ¿Qué te entusiasma de es…" at bounding box center [455, 307] width 552 height 351
click at [192, 156] on div "¿Qué te motivó a postularte a esta posición comercial? ¿Qué te entusiasma de es…" at bounding box center [455, 307] width 552 height 351
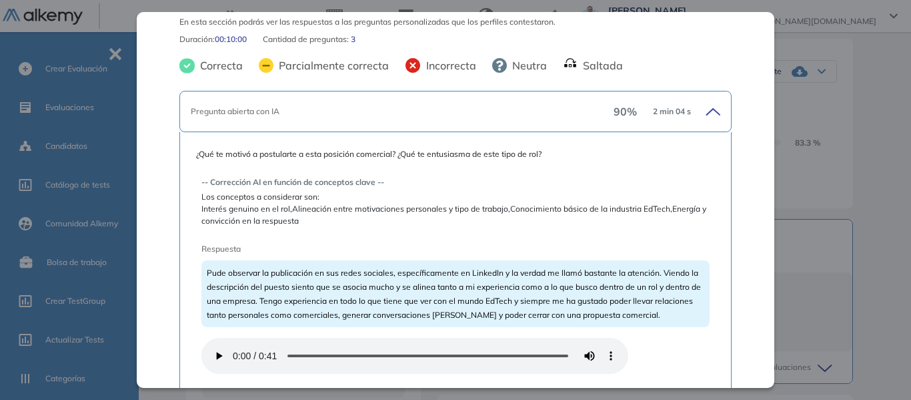
scroll to position [133, 0]
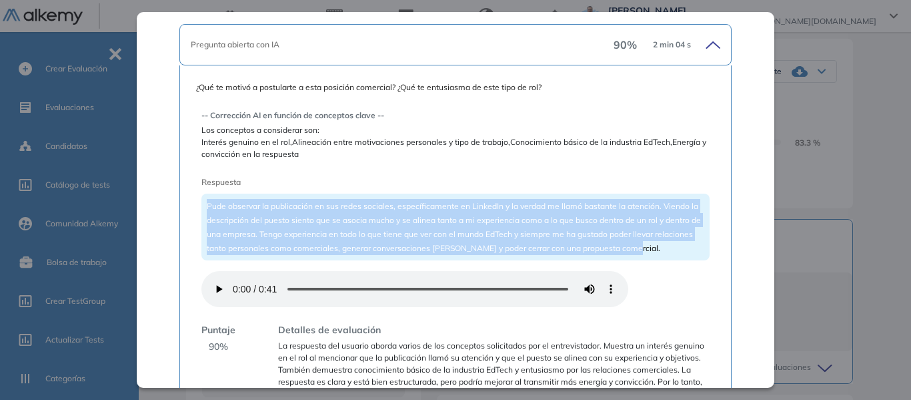
drag, startPoint x: 206, startPoint y: 205, endPoint x: 668, endPoint y: 247, distance: 463.7
click at [668, 247] on div "Pude observar la publicación en sus redes sociales, específicamente en LinkedIn…" at bounding box center [456, 227] width 508 height 67
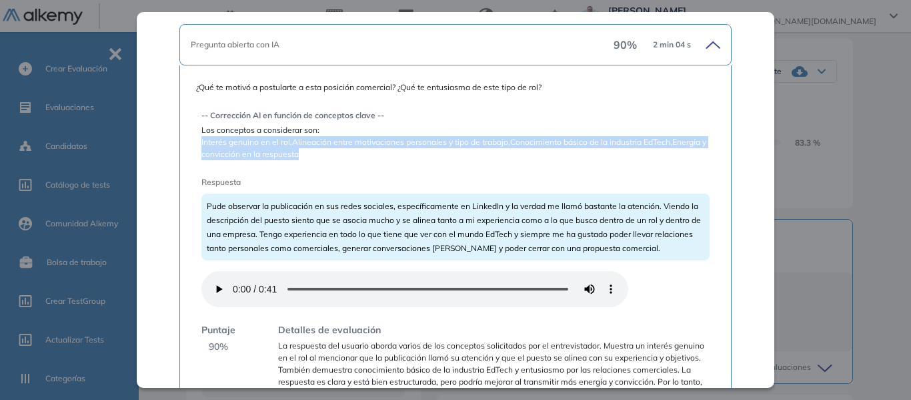
drag, startPoint x: 201, startPoint y: 143, endPoint x: 319, endPoint y: 159, distance: 119.3
click at [319, 159] on span "Interés genuino en el rol,Alineación entre motivaciones personales y tipo de tr…" at bounding box center [456, 148] width 508 height 24
click at [260, 155] on span "Interés genuino en el rol,Alineación entre motivaciones personales y tipo de tr…" at bounding box center [456, 148] width 508 height 24
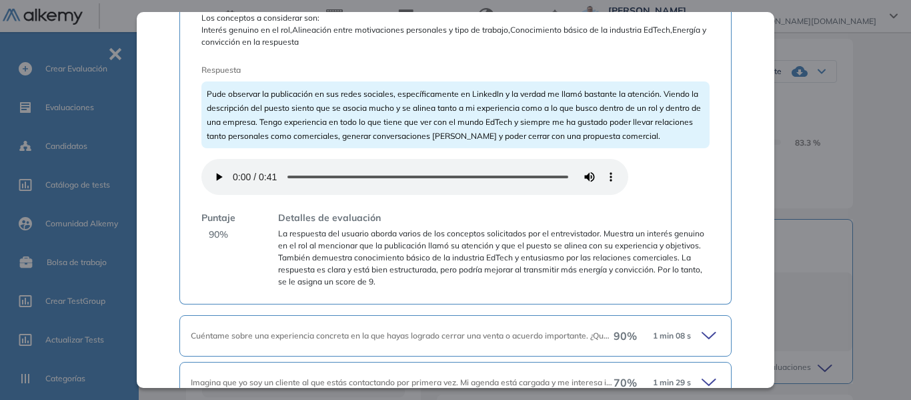
scroll to position [267, 0]
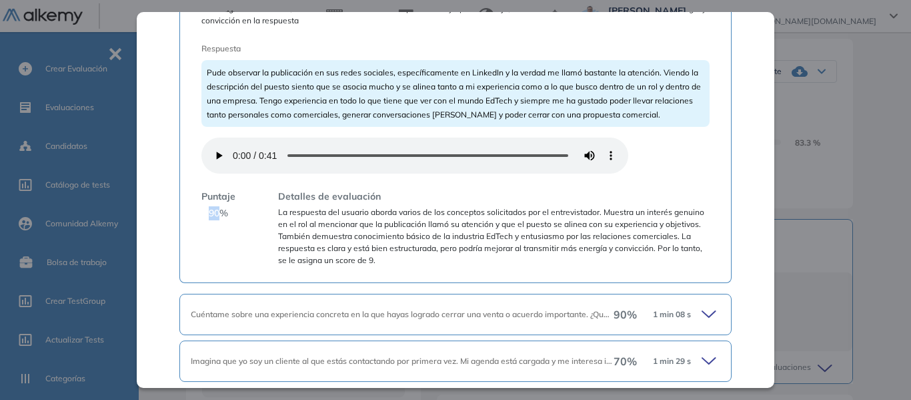
drag, startPoint x: 210, startPoint y: 214, endPoint x: 226, endPoint y: 219, distance: 16.9
click at [221, 214] on span "90 %" at bounding box center [218, 213] width 19 height 14
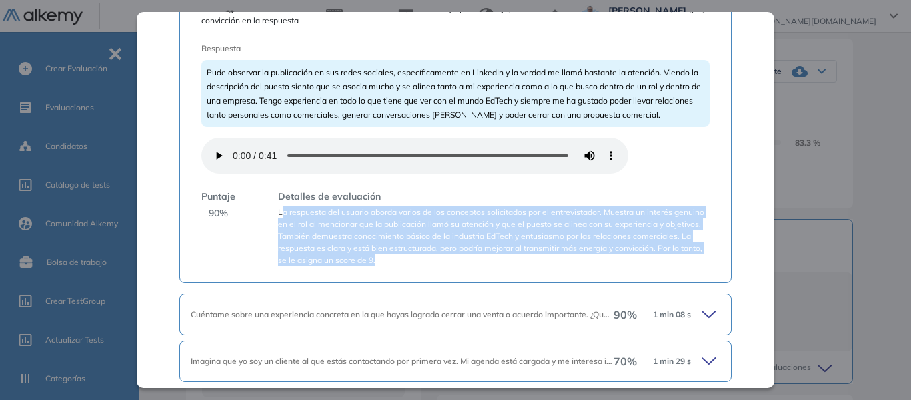
drag, startPoint x: 280, startPoint y: 214, endPoint x: 505, endPoint y: 258, distance: 229.1
click at [505, 258] on span "La respuesta del usuario aborda varios de los conceptos solicitados por el entr…" at bounding box center [494, 236] width 432 height 60
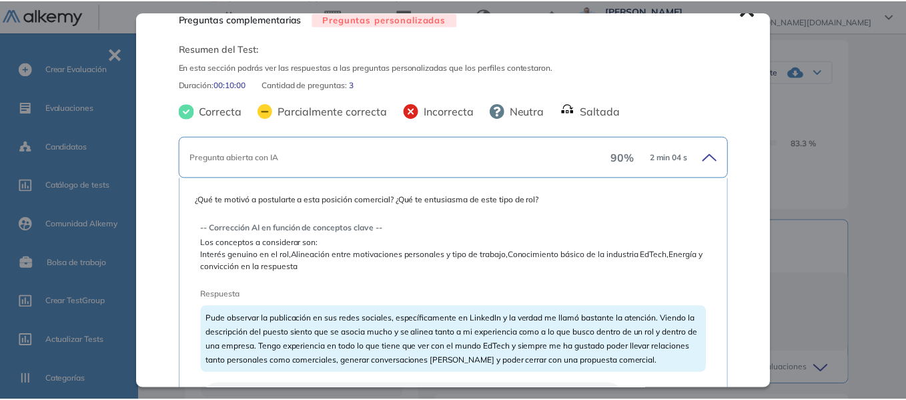
scroll to position [0, 0]
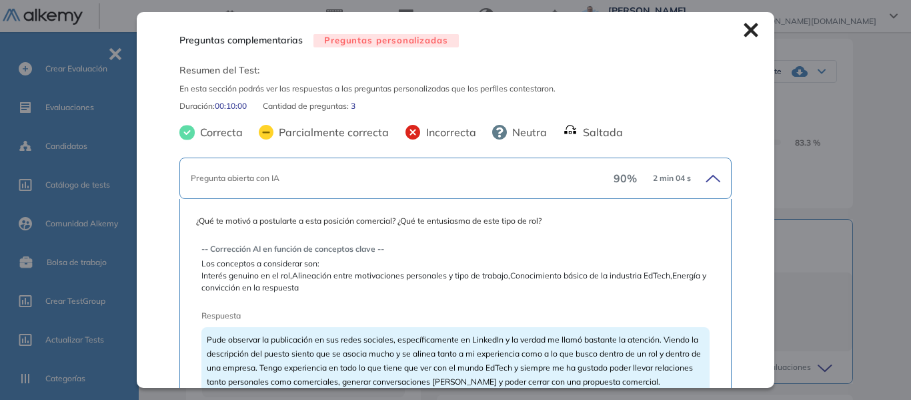
click at [744, 26] on icon at bounding box center [751, 30] width 14 height 14
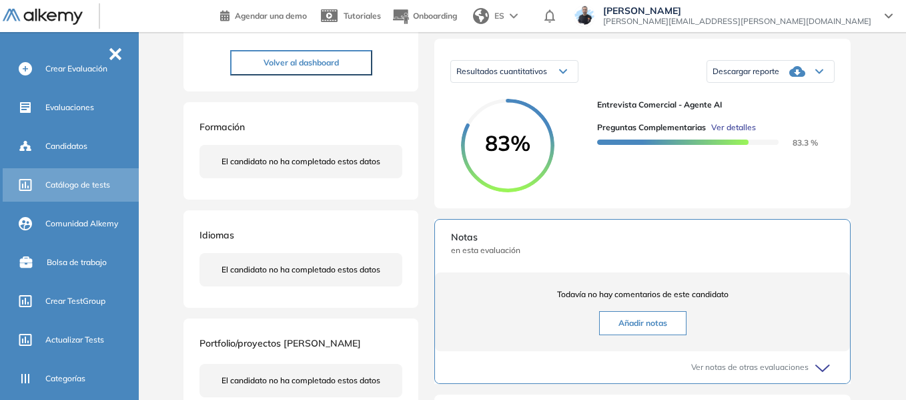
drag, startPoint x: 91, startPoint y: 183, endPoint x: 95, endPoint y: 192, distance: 9.9
click at [91, 183] on span "Catálogo de tests" at bounding box center [77, 185] width 65 height 12
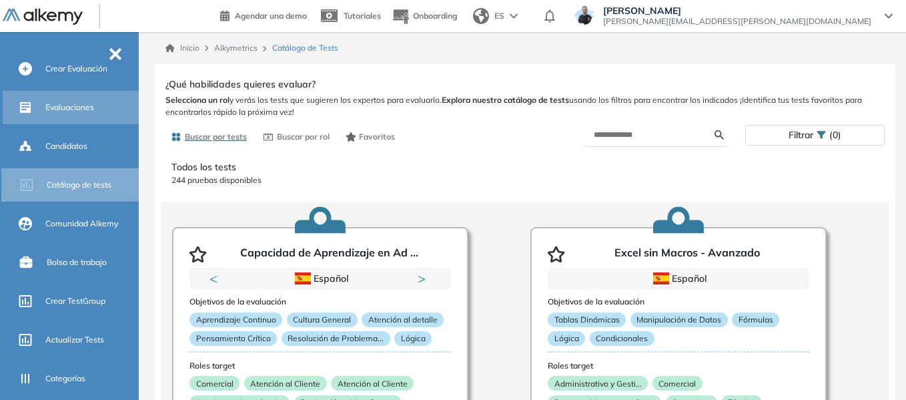
click at [71, 100] on div "Evaluaciones" at bounding box center [90, 107] width 91 height 23
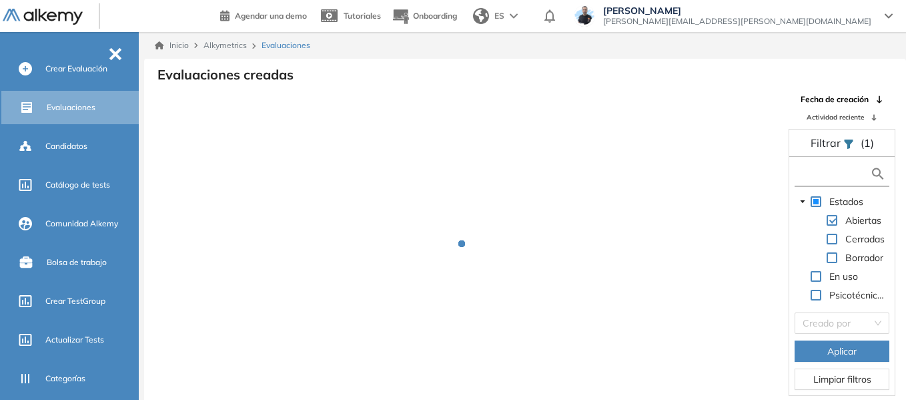
click at [831, 173] on input "text" at bounding box center [834, 174] width 72 height 14
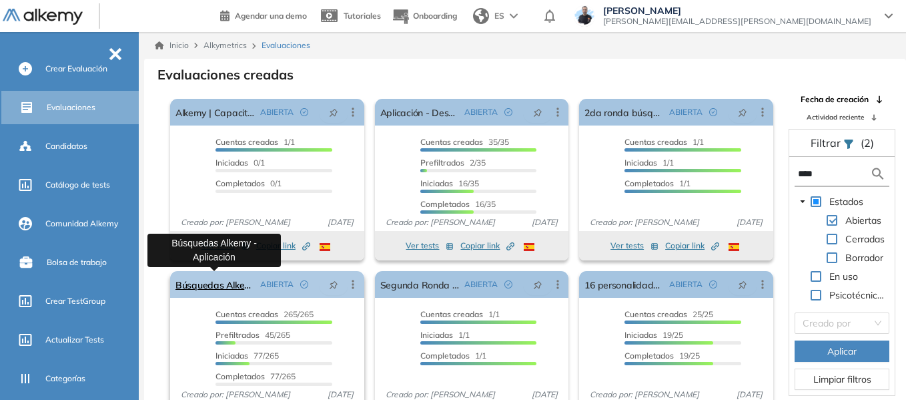
type input "****"
click at [216, 292] on link "Búsquedas Alkemy - Aplicación" at bounding box center [214, 284] width 79 height 27
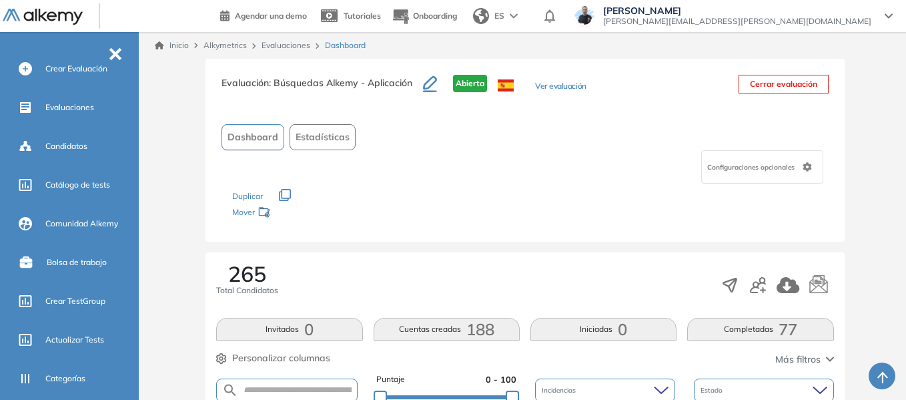
scroll to position [334, 0]
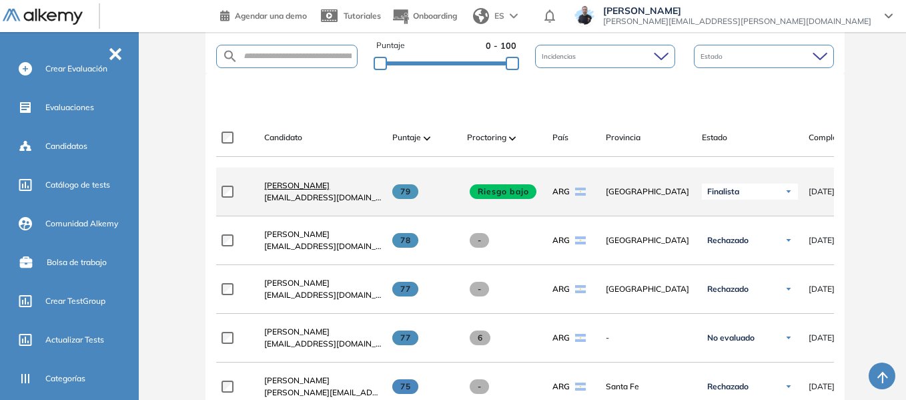
click at [300, 190] on span "[PERSON_NAME]" at bounding box center [296, 185] width 65 height 10
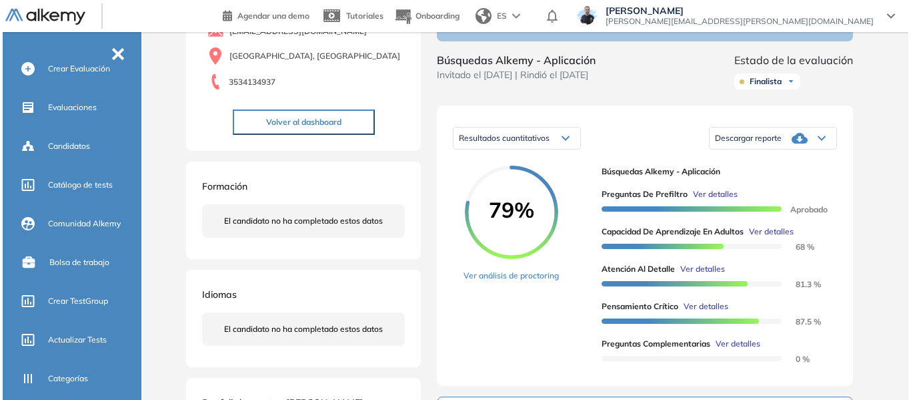
scroll to position [200, 0]
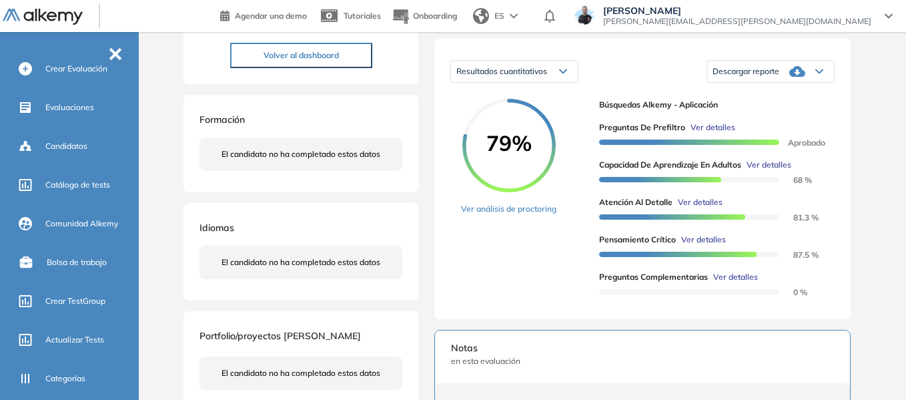
click at [783, 171] on span "Ver detalles" at bounding box center [769, 165] width 45 height 12
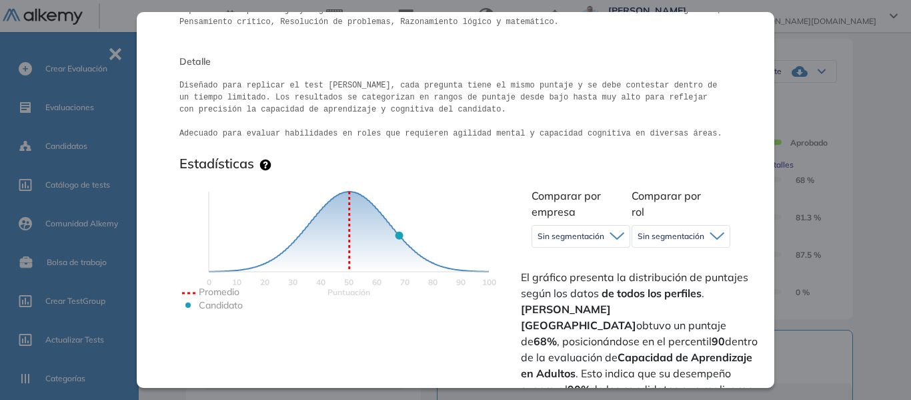
scroll to position [267, 0]
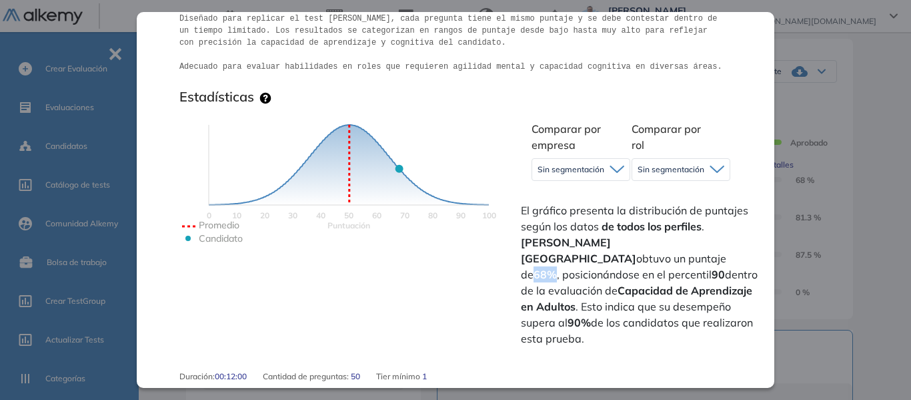
drag, startPoint x: 662, startPoint y: 244, endPoint x: 682, endPoint y: 242, distance: 20.2
click at [557, 268] on strong "68%" at bounding box center [545, 274] width 23 height 13
click at [617, 171] on icon at bounding box center [617, 169] width 13 height 6
click at [558, 224] on li "Alkemy" at bounding box center [551, 222] width 26 height 13
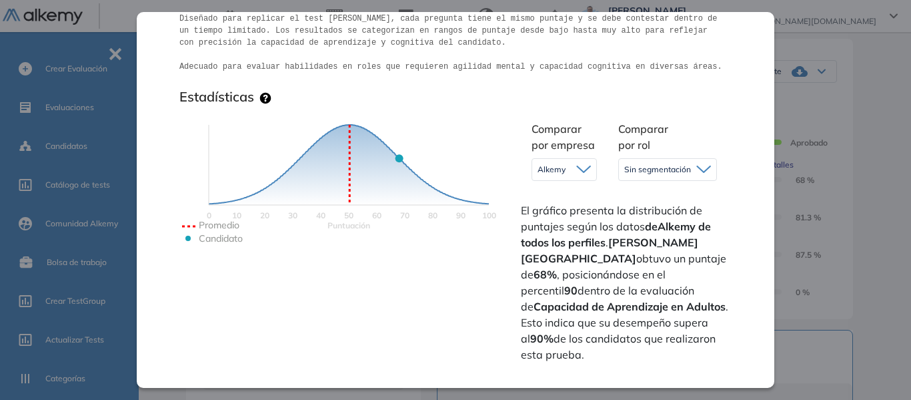
click at [710, 162] on div "Sin segmentación" at bounding box center [667, 169] width 97 height 21
click at [578, 173] on icon at bounding box center [584, 169] width 15 height 9
click at [581, 173] on icon at bounding box center [584, 169] width 15 height 9
click at [698, 169] on icon at bounding box center [704, 169] width 15 height 9
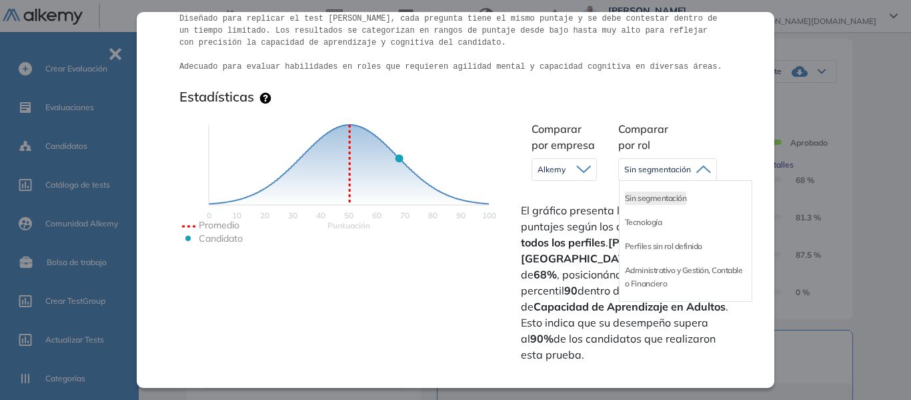
click at [689, 103] on div "Estadísticas" at bounding box center [455, 99] width 552 height 21
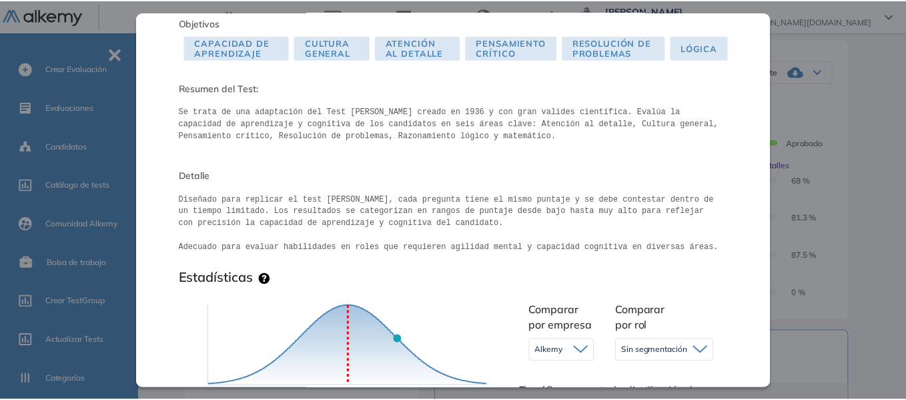
scroll to position [0, 0]
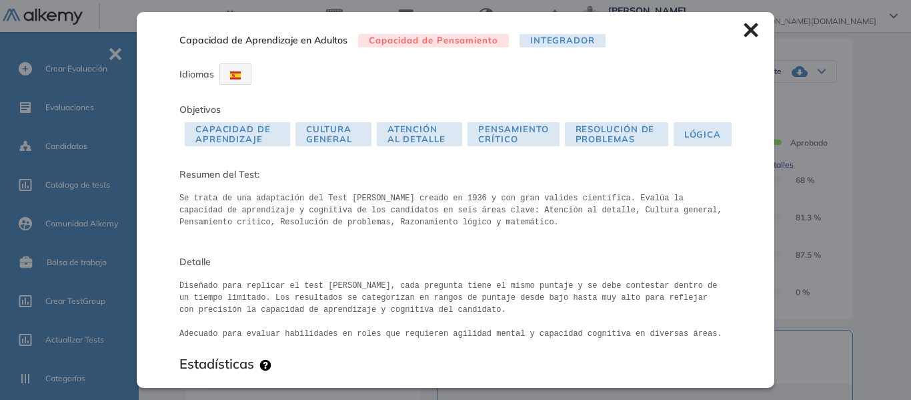
click at [744, 32] on icon at bounding box center [751, 30] width 15 height 15
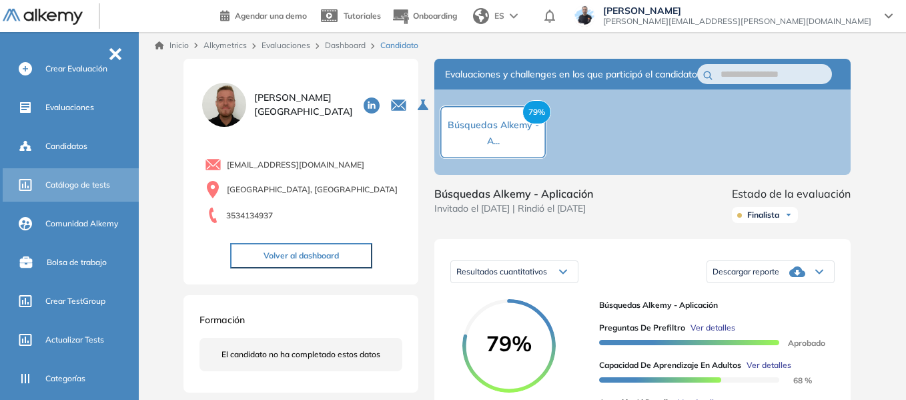
click at [97, 190] on span "Catálogo de tests" at bounding box center [77, 185] width 65 height 12
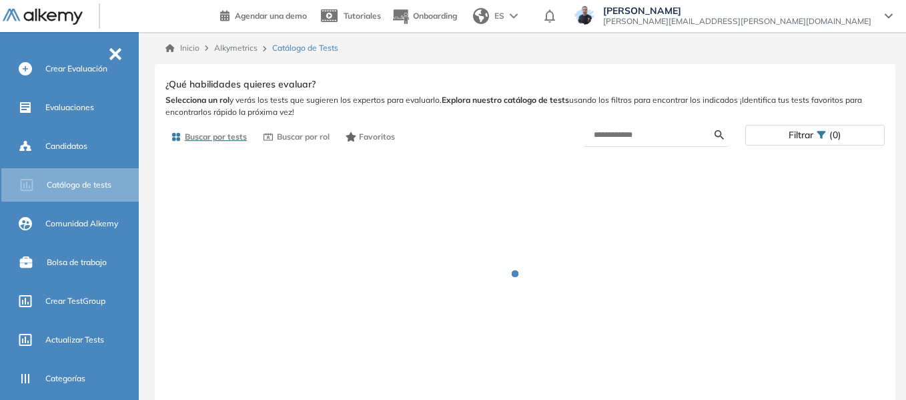
click at [781, 143] on div "Filtrar (0)" at bounding box center [815, 134] width 138 height 19
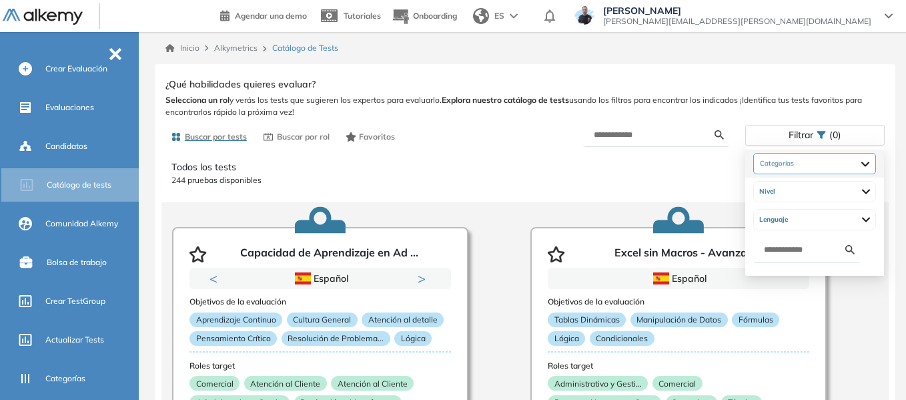
click at [876, 164] on div at bounding box center [814, 163] width 123 height 21
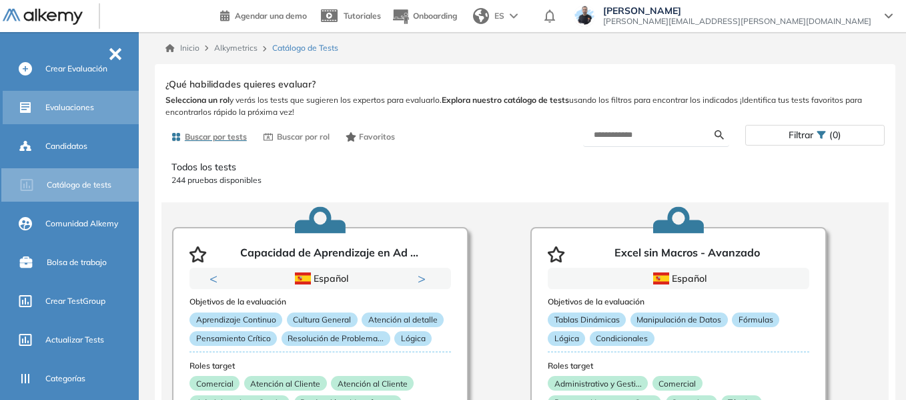
click at [79, 109] on span "Evaluaciones" at bounding box center [69, 107] width 49 height 12
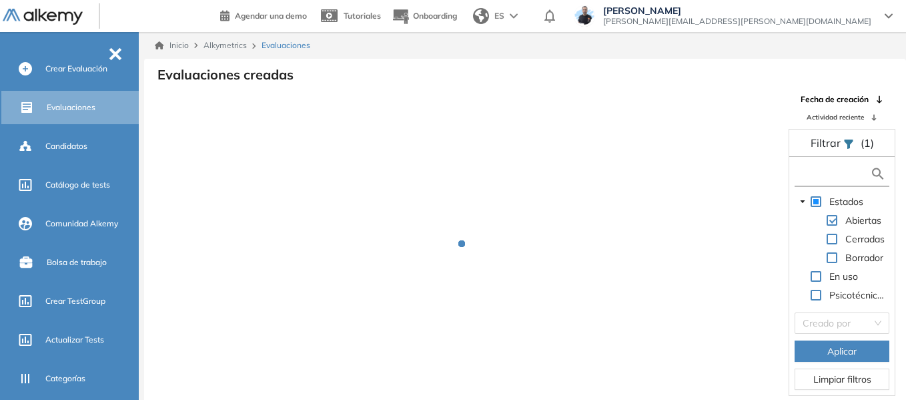
click at [832, 173] on input "text" at bounding box center [834, 174] width 72 height 14
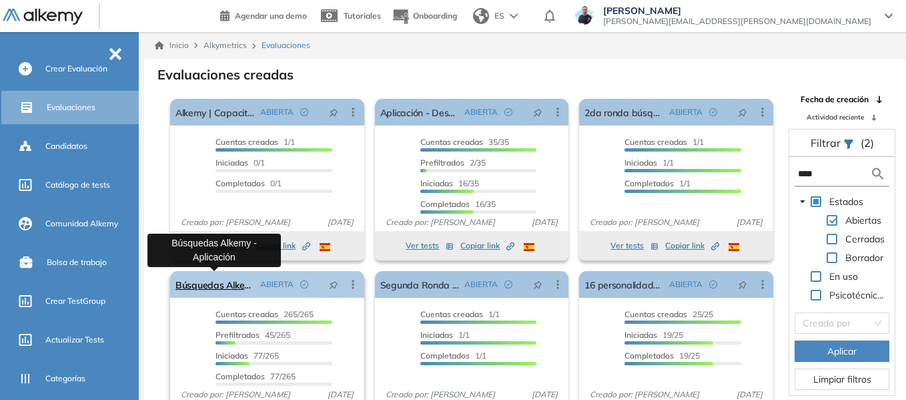
type input "****"
click at [219, 286] on link "Búsquedas Alkemy - Aplicación" at bounding box center [214, 284] width 79 height 27
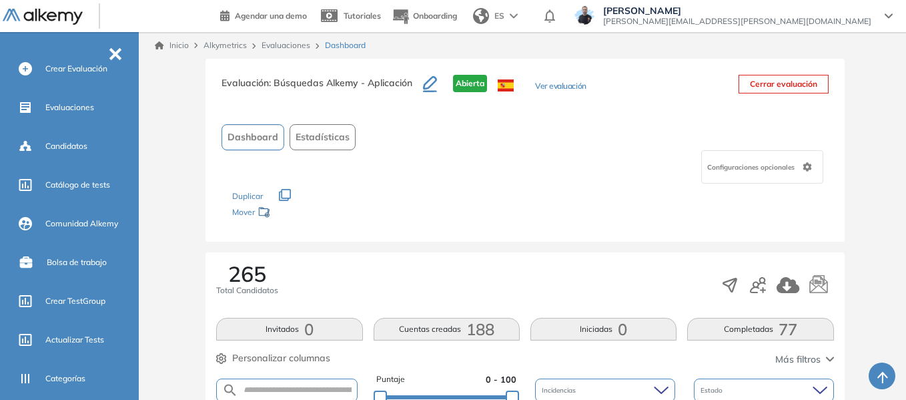
scroll to position [267, 0]
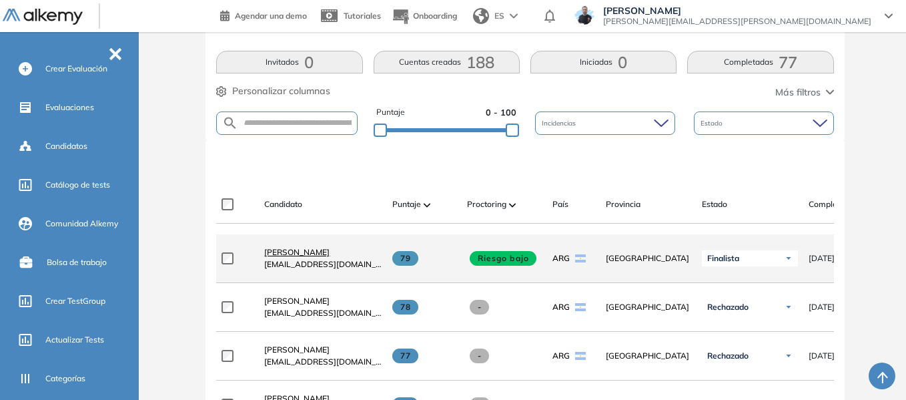
click at [312, 254] on span "[PERSON_NAME]" at bounding box center [296, 252] width 65 height 10
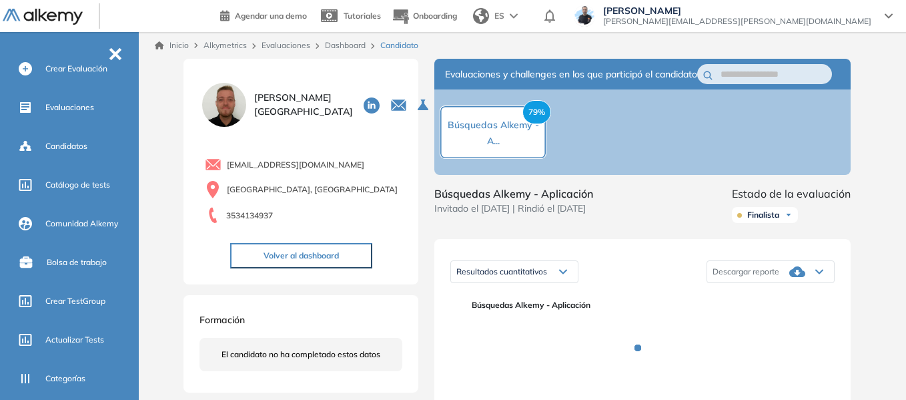
scroll to position [200, 0]
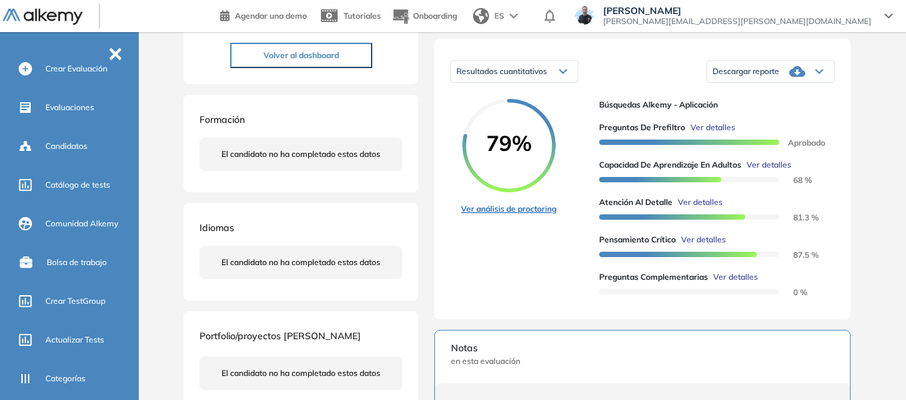
click at [532, 215] on link "Ver análisis de proctoring" at bounding box center [508, 209] width 95 height 12
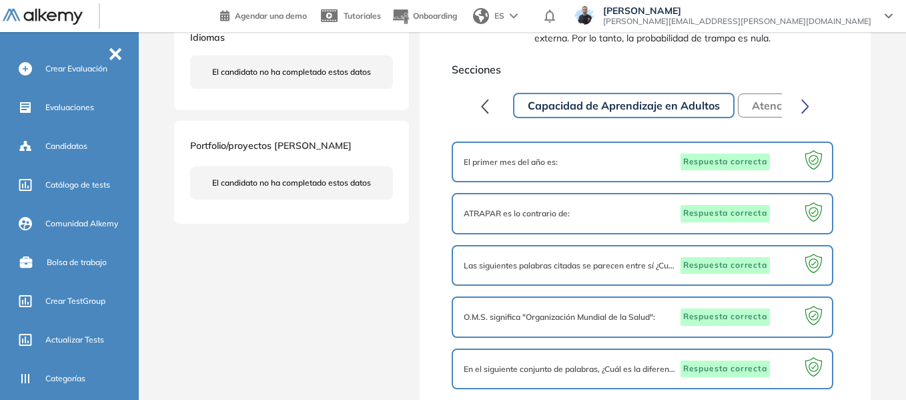
scroll to position [400, 0]
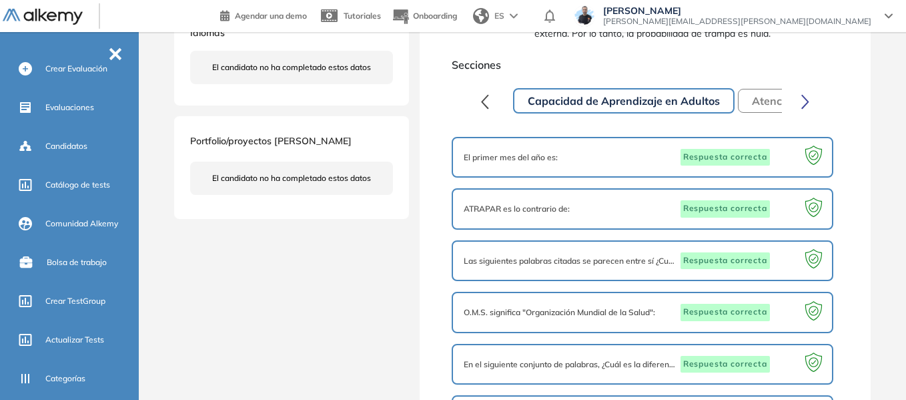
click at [769, 107] on button "Atención al detalle" at bounding box center [799, 101] width 123 height 24
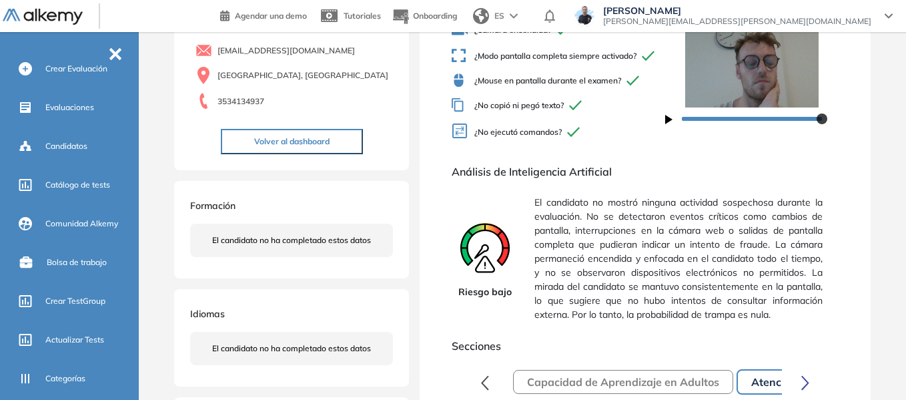
scroll to position [0, 0]
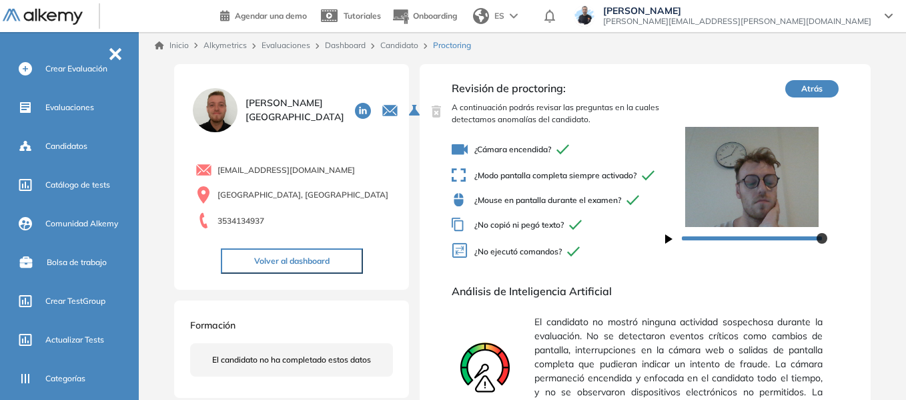
click at [177, 44] on link "Inicio" at bounding box center [172, 45] width 34 height 12
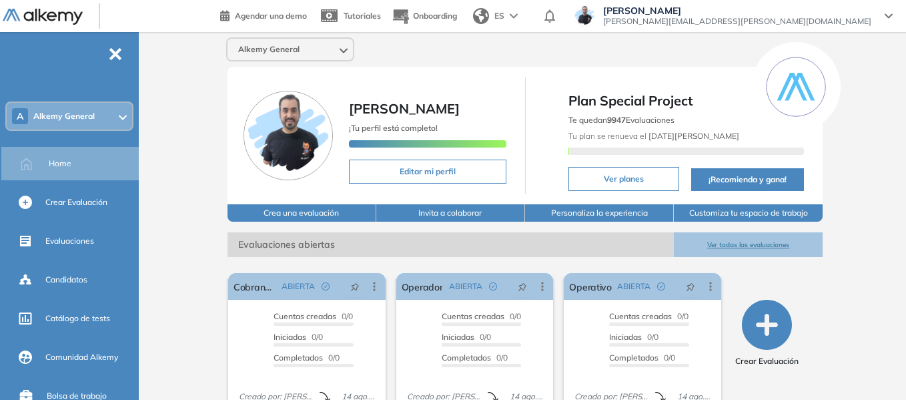
click at [89, 120] on span "Alkemy General" at bounding box center [63, 116] width 61 height 11
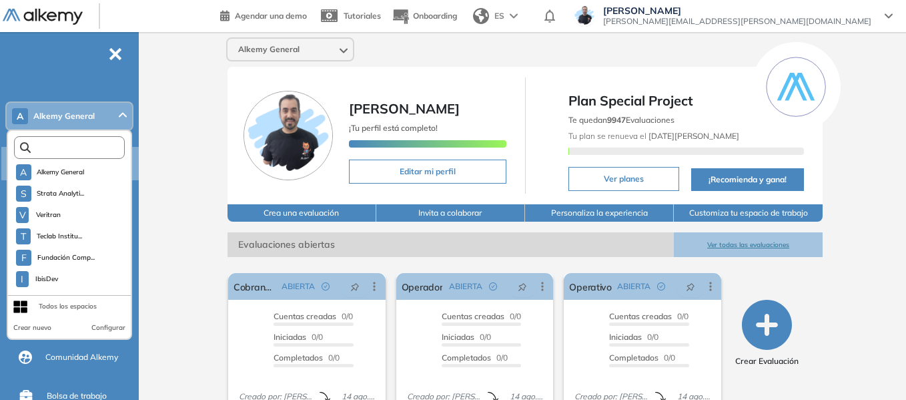
click at [76, 149] on input "text" at bounding box center [72, 148] width 83 height 10
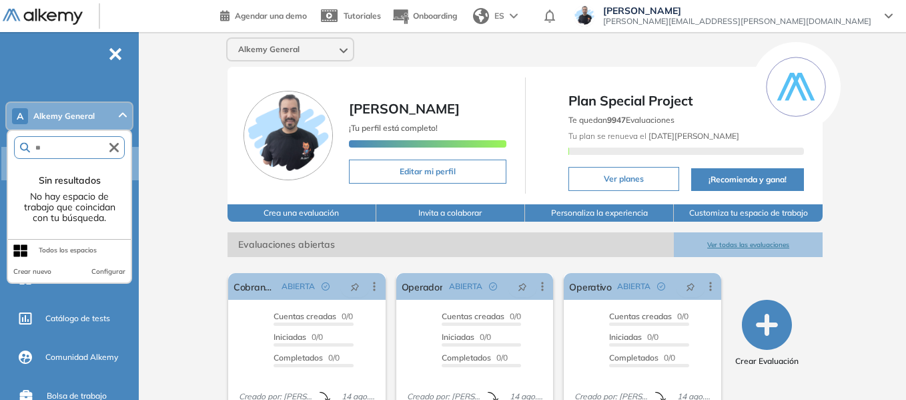
type input "*"
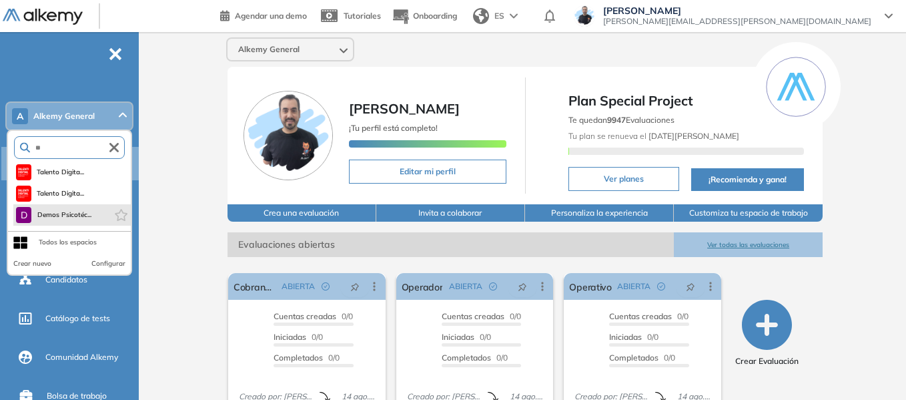
type input "**"
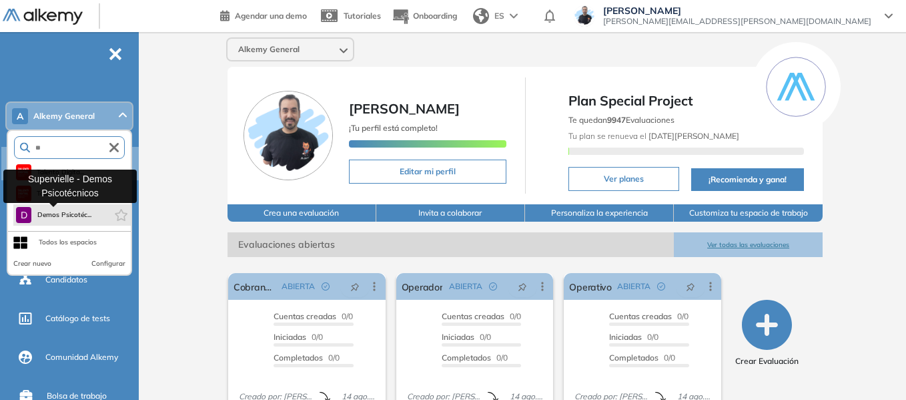
click at [77, 222] on button "D Demos Psicotéc..." at bounding box center [53, 215] width 75 height 16
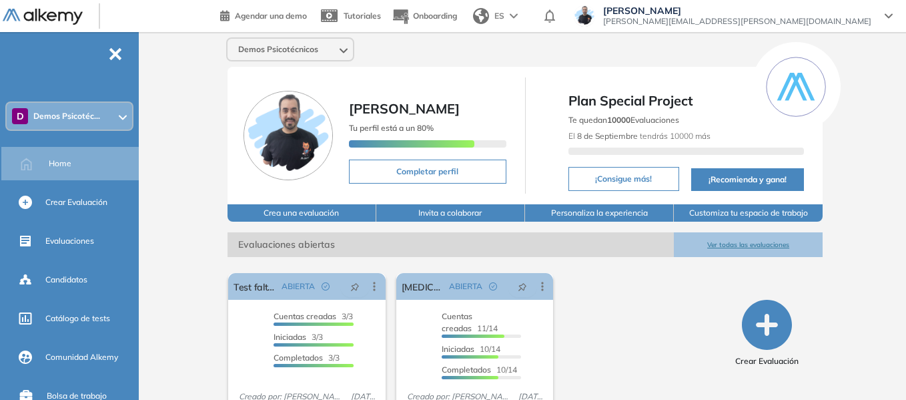
scroll to position [51, 0]
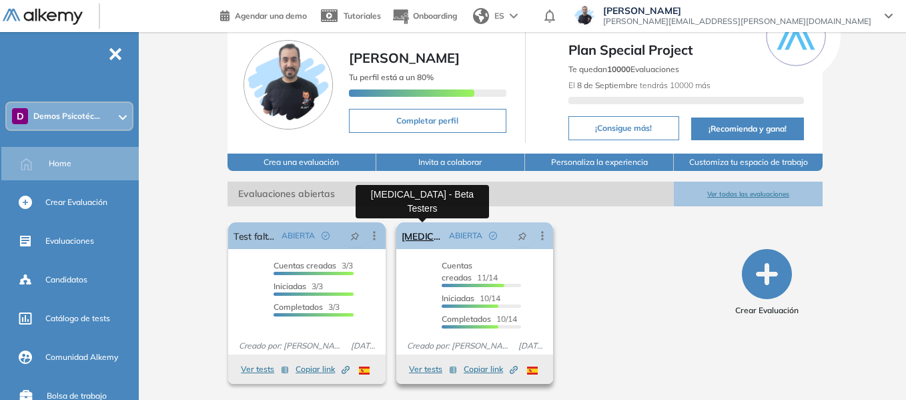
click at [428, 234] on link "Test Psicológico - Beta Testers" at bounding box center [423, 235] width 43 height 27
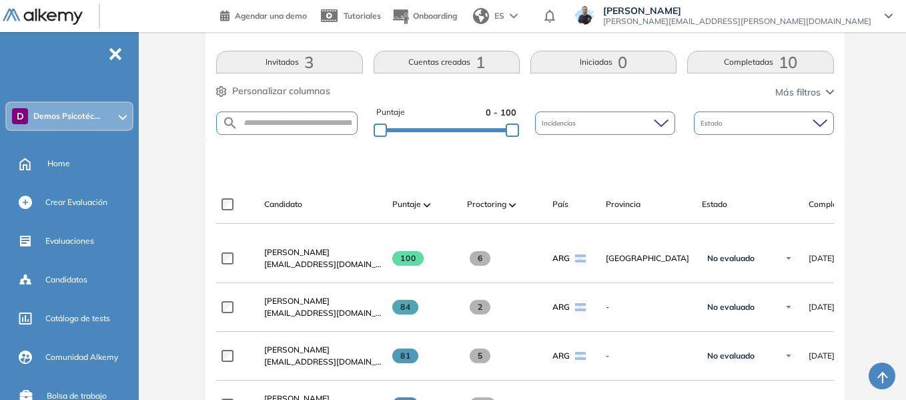
scroll to position [334, 0]
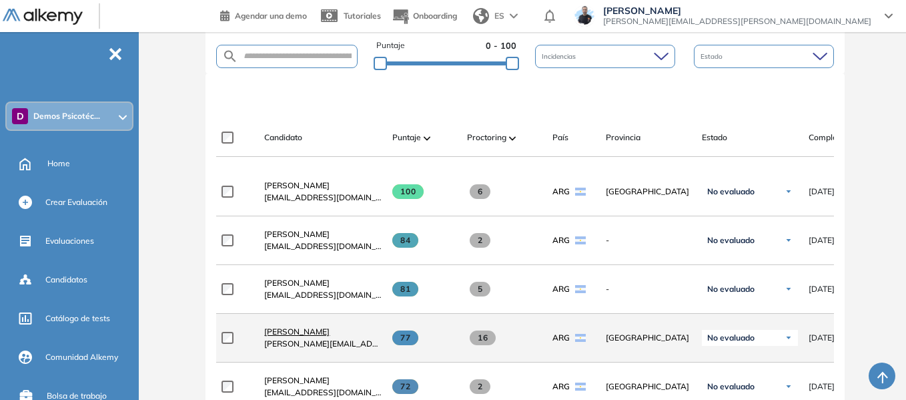
click at [312, 336] on span "Santino Monachesi" at bounding box center [296, 331] width 65 height 10
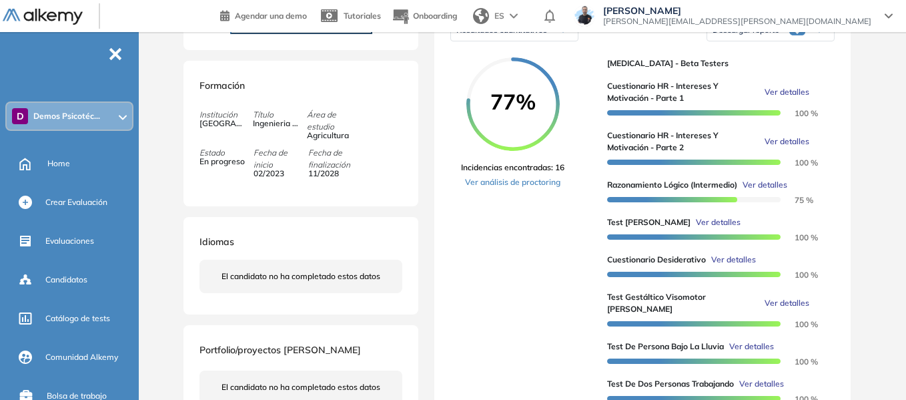
scroll to position [267, 0]
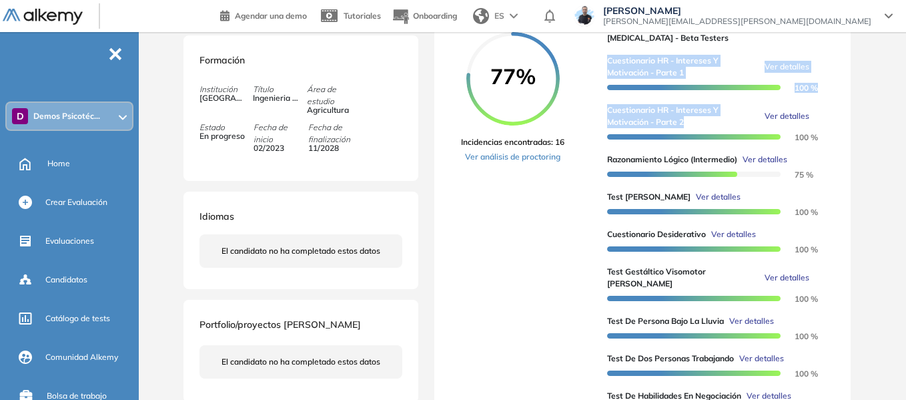
drag, startPoint x: 611, startPoint y: 72, endPoint x: 696, endPoint y: 133, distance: 104.8
click at [696, 133] on div "Cuestionario HR - Intereses y Motivación - Parte 1 Ver detalles 100 % Cuestiona…" at bounding box center [715, 230] width 217 height 372
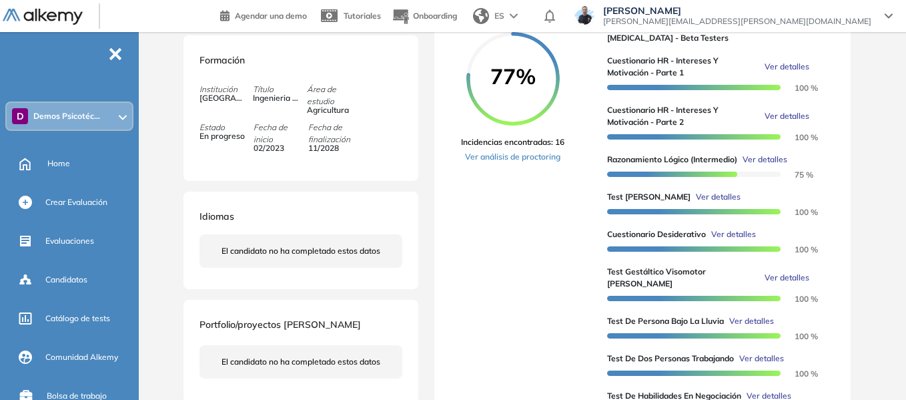
click at [596, 133] on div "77% Incidencias encontradas: 16 Ver análisis de proctoring" at bounding box center [528, 227] width 135 height 390
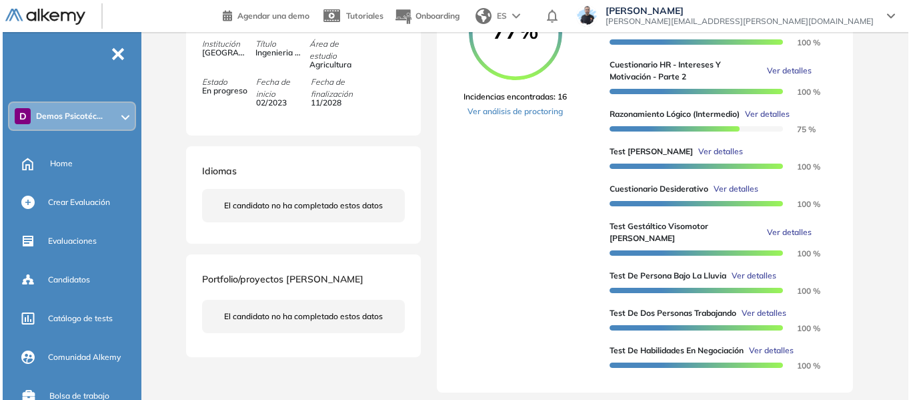
scroll to position [334, 0]
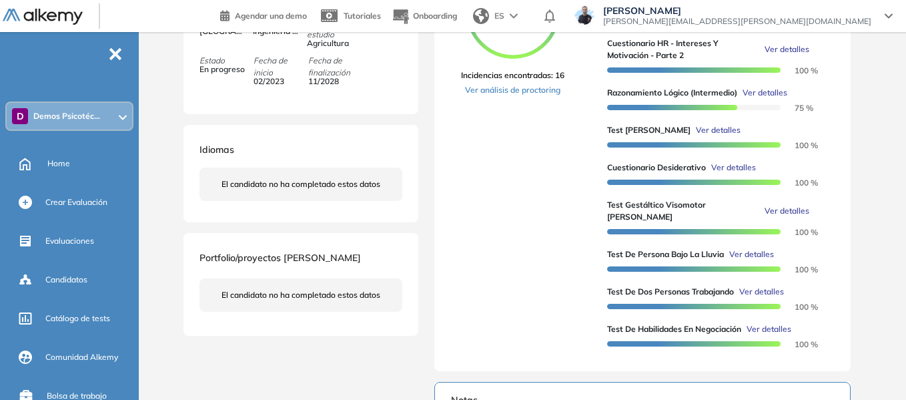
click at [696, 136] on span "Ver detalles" at bounding box center [718, 130] width 45 height 12
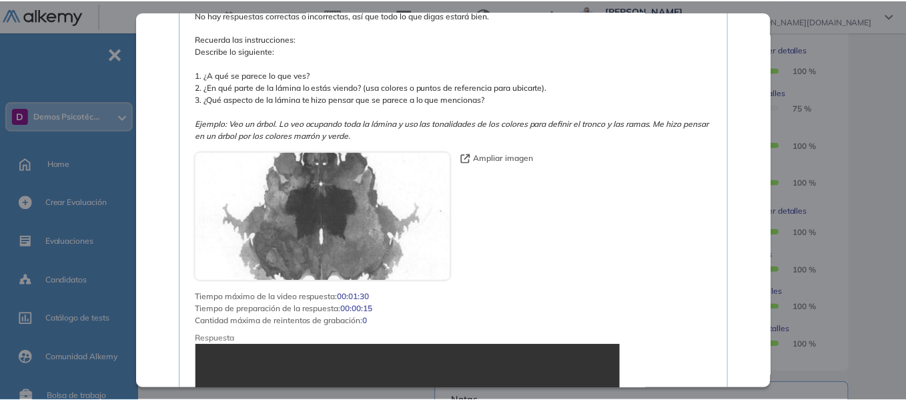
scroll to position [867, 0]
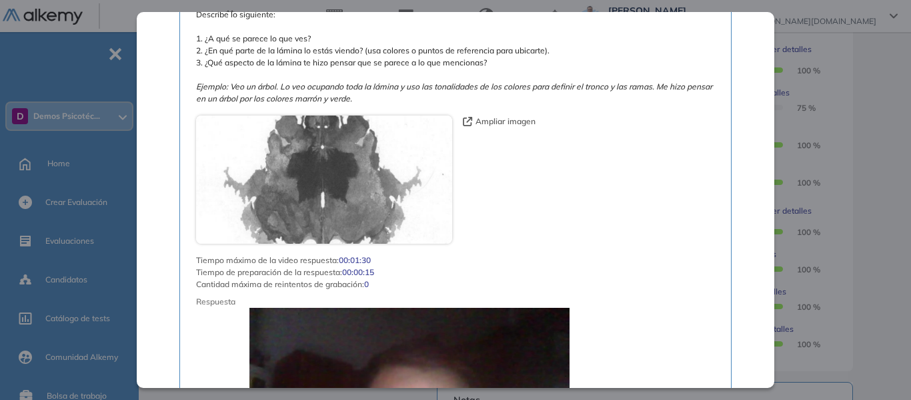
click at [849, 112] on div "Test de Zulliger Recursos Humanos y Capacitación Intermedio Idiomas Objetivos P…" at bounding box center [528, 208] width 694 height 967
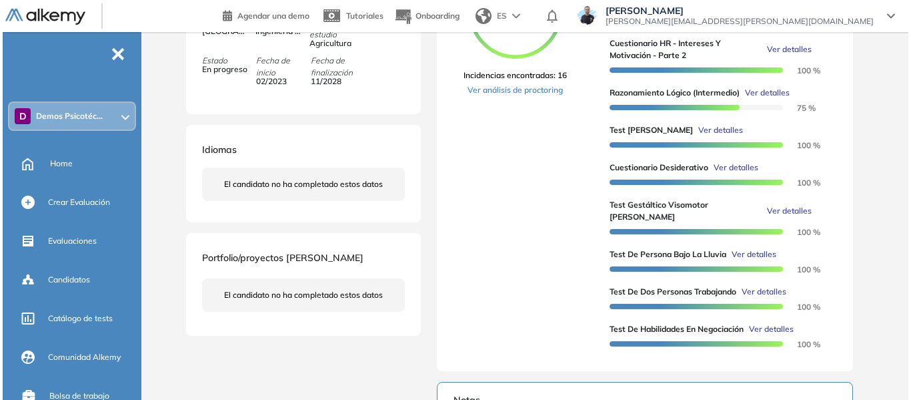
scroll to position [280, 0]
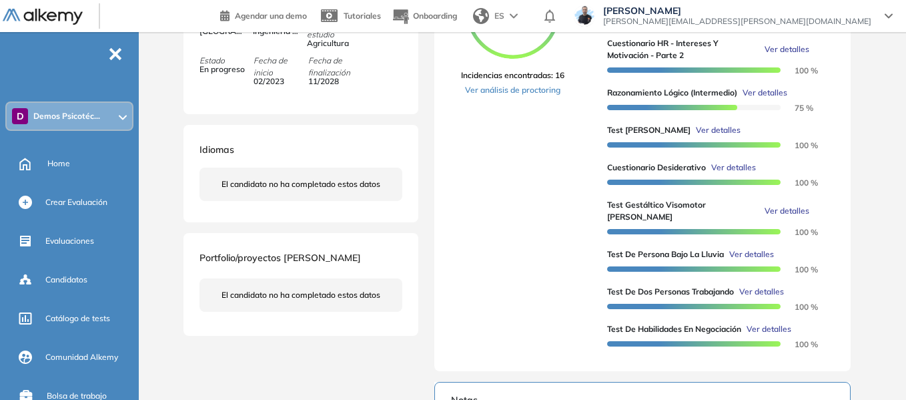
click at [759, 258] on span "Ver detalles" at bounding box center [751, 254] width 45 height 12
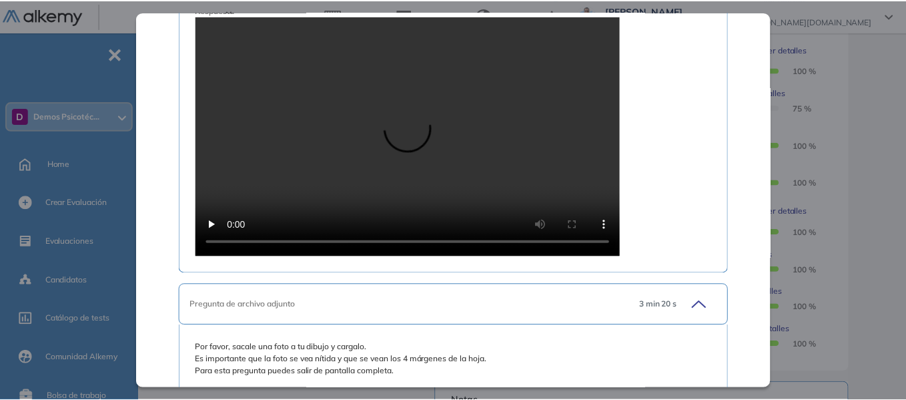
scroll to position [1080, 0]
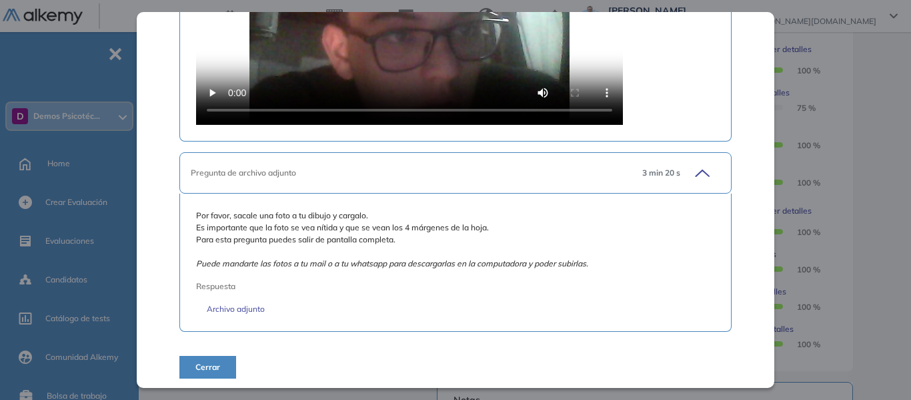
click at [874, 161] on div "Test de Persona Bajo la Lluvia Recursos Humanos y Capacitación Intermedio Idiom…" at bounding box center [528, 208] width 694 height 967
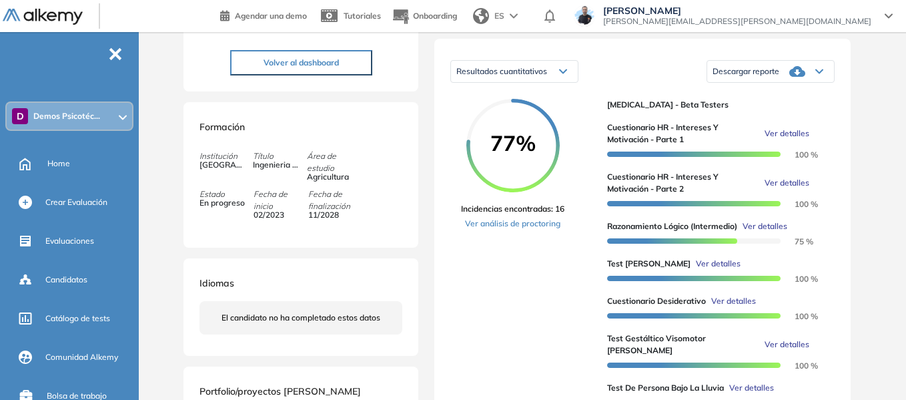
scroll to position [67, 0]
